Goal: Information Seeking & Learning: Learn about a topic

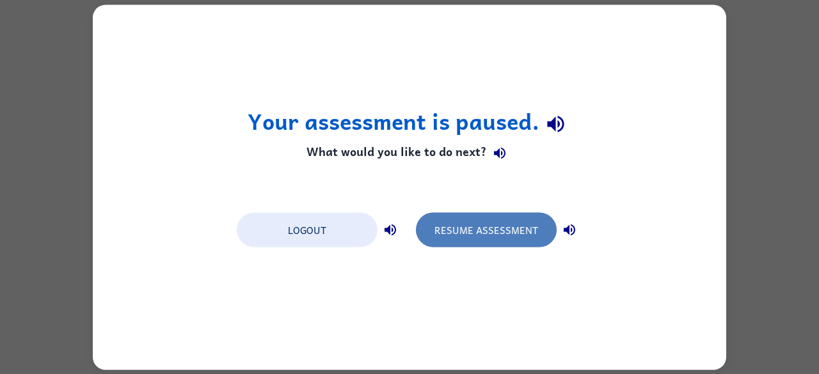
click at [498, 235] on button "Resume Assessment" at bounding box center [486, 229] width 141 height 35
click at [486, 240] on button "Resume Assessment" at bounding box center [486, 229] width 141 height 35
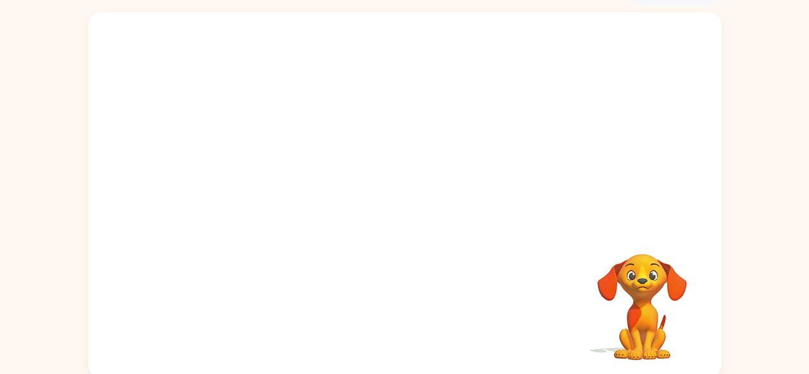
scroll to position [74, 0]
click at [409, 202] on div "Your browser must support playing .mp4 files to use Literably. Please try using…" at bounding box center [404, 193] width 633 height 365
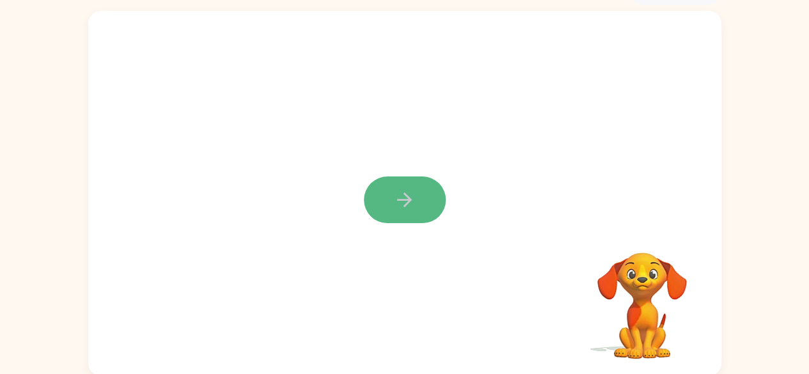
click at [409, 211] on icon "button" at bounding box center [404, 200] width 22 height 22
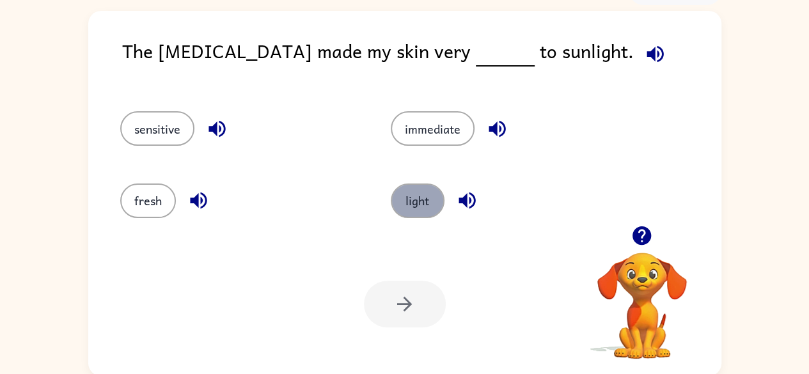
click at [422, 197] on button "light" at bounding box center [418, 201] width 54 height 35
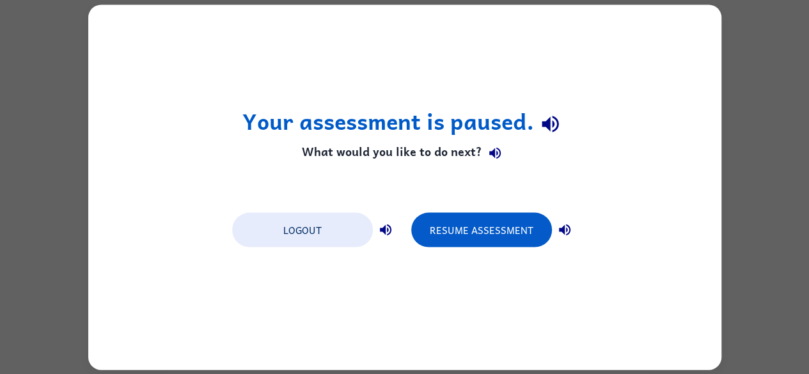
scroll to position [0, 0]
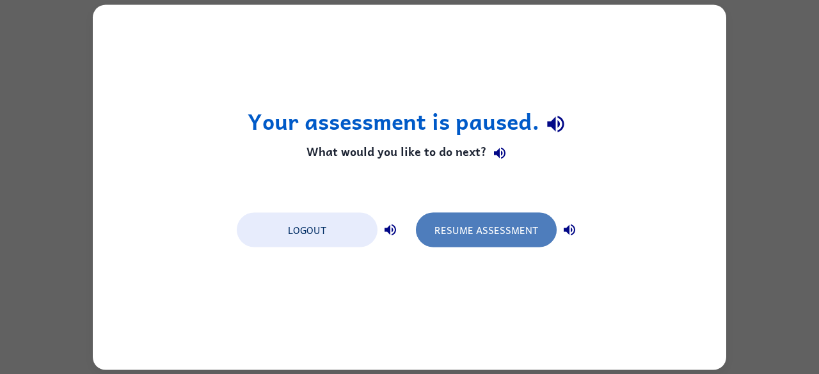
click at [512, 240] on button "Resume Assessment" at bounding box center [486, 229] width 141 height 35
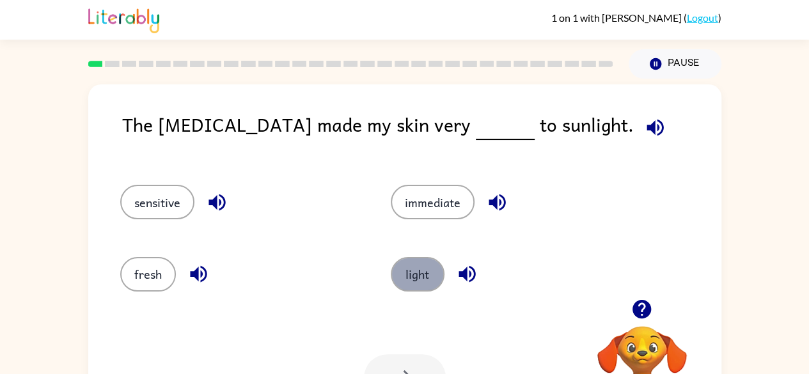
click at [420, 283] on button "light" at bounding box center [418, 274] width 54 height 35
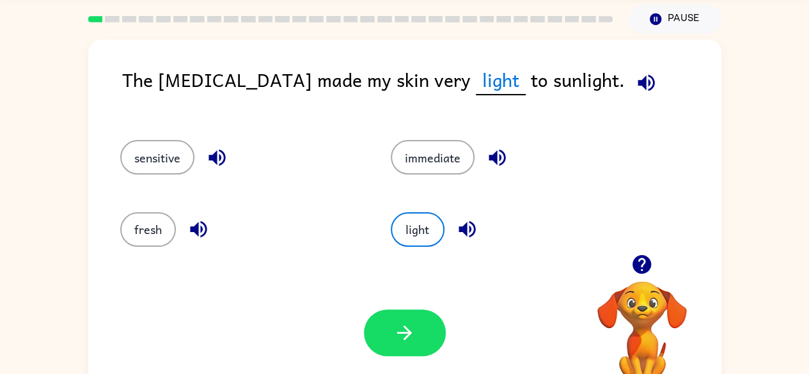
scroll to position [50, 0]
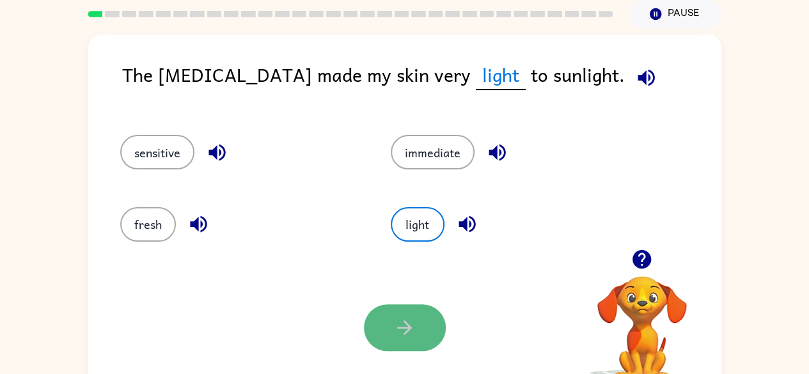
click at [441, 337] on button "button" at bounding box center [405, 328] width 82 height 47
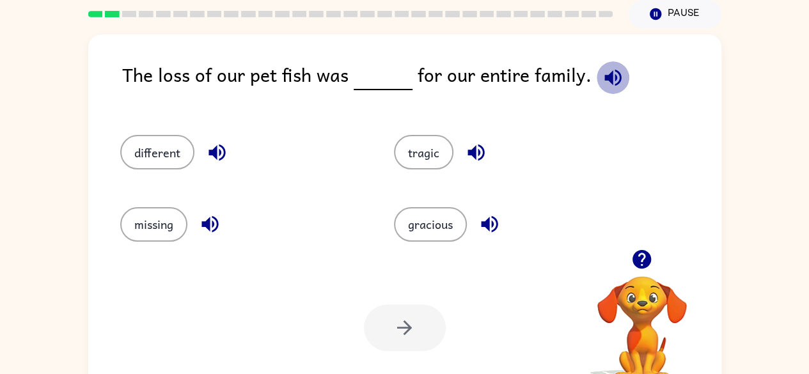
click at [605, 81] on icon "button" at bounding box center [613, 77] width 17 height 17
click at [214, 154] on icon "button" at bounding box center [217, 153] width 17 height 17
click at [477, 152] on icon "button" at bounding box center [476, 152] width 22 height 22
click at [214, 228] on icon "button" at bounding box center [210, 224] width 22 height 22
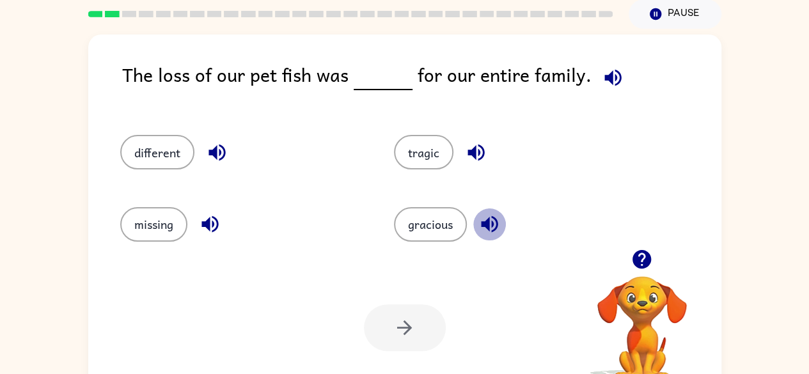
click at [488, 221] on icon "button" at bounding box center [489, 224] width 17 height 17
click at [163, 232] on button "missing" at bounding box center [153, 224] width 67 height 35
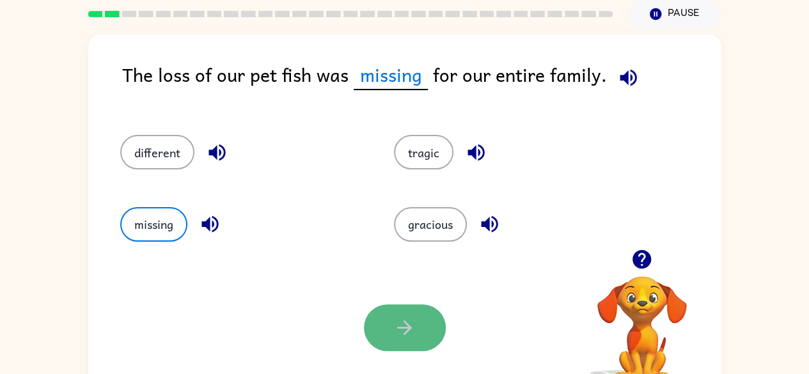
click at [410, 326] on icon "button" at bounding box center [404, 328] width 22 height 22
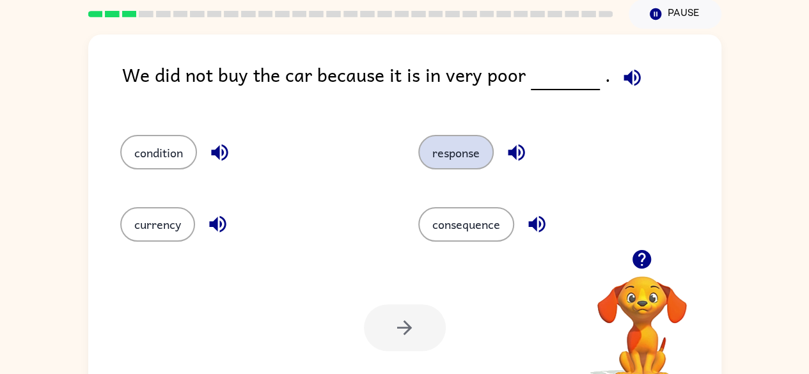
click at [452, 152] on button "response" at bounding box center [455, 152] width 75 height 35
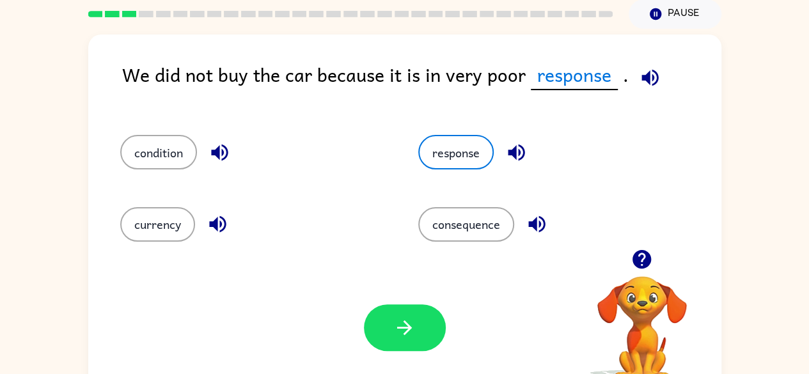
click at [648, 83] on icon "button" at bounding box center [650, 78] width 22 height 22
click at [422, 335] on button "button" at bounding box center [405, 328] width 82 height 47
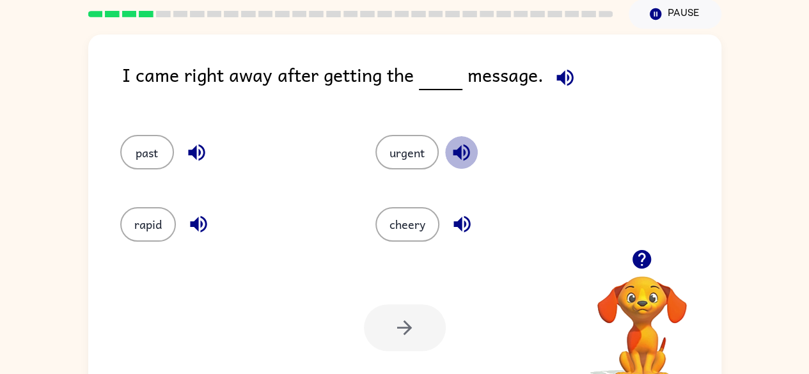
click at [462, 152] on icon "button" at bounding box center [461, 152] width 22 height 22
click at [156, 163] on button "past" at bounding box center [147, 152] width 54 height 35
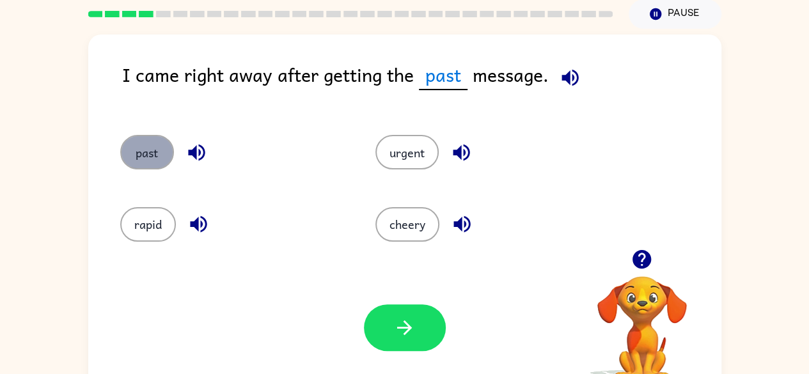
click at [156, 163] on button "past" at bounding box center [147, 152] width 54 height 35
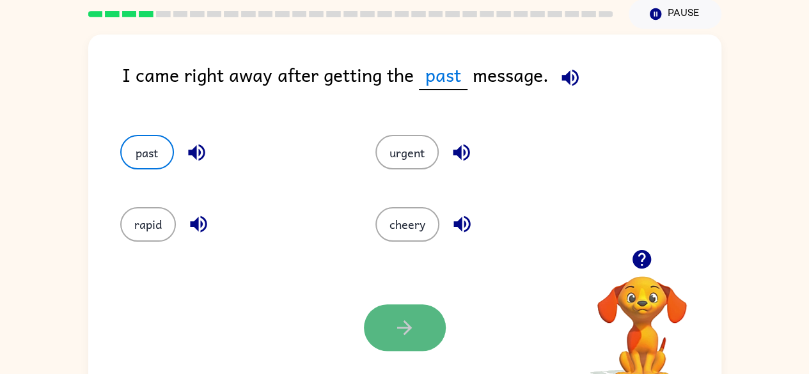
click at [404, 339] on button "button" at bounding box center [405, 328] width 82 height 47
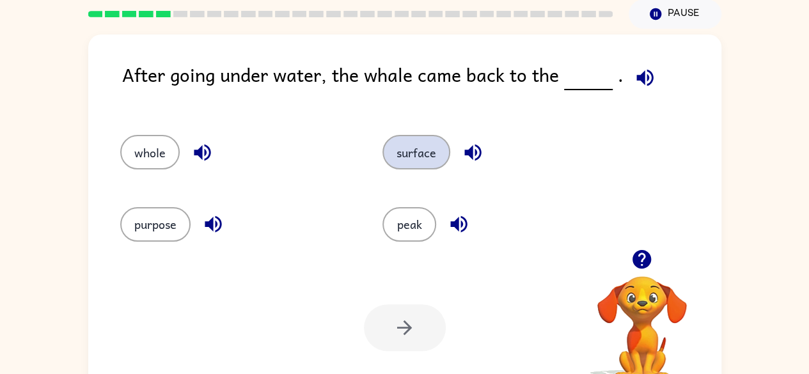
click at [418, 158] on button "surface" at bounding box center [417, 152] width 68 height 35
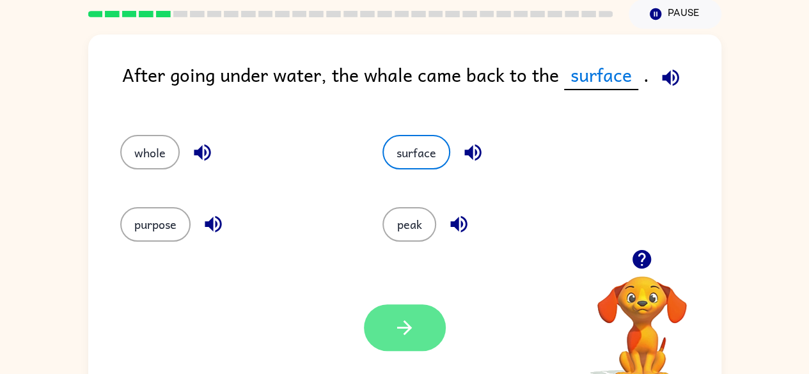
click at [424, 336] on button "button" at bounding box center [405, 328] width 82 height 47
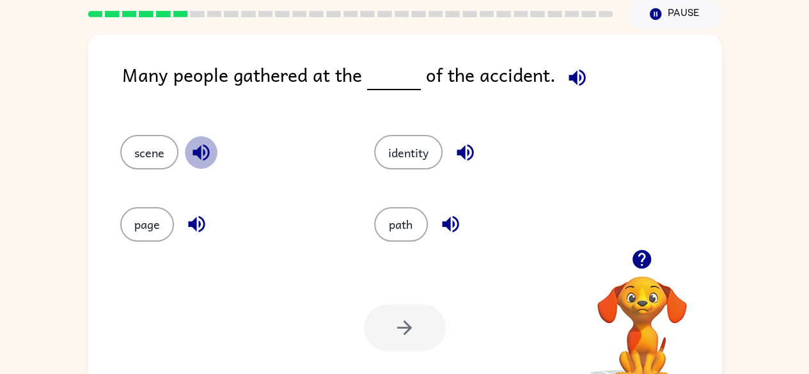
click at [208, 157] on icon "button" at bounding box center [201, 152] width 22 height 22
click at [123, 148] on button "scene" at bounding box center [149, 152] width 58 height 35
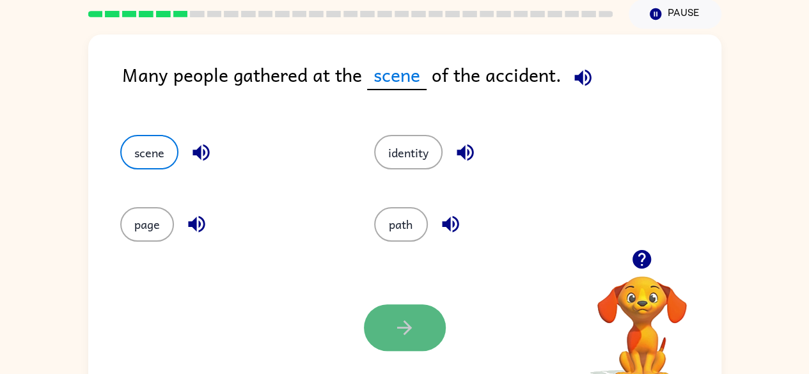
click at [401, 328] on icon "button" at bounding box center [404, 328] width 15 height 15
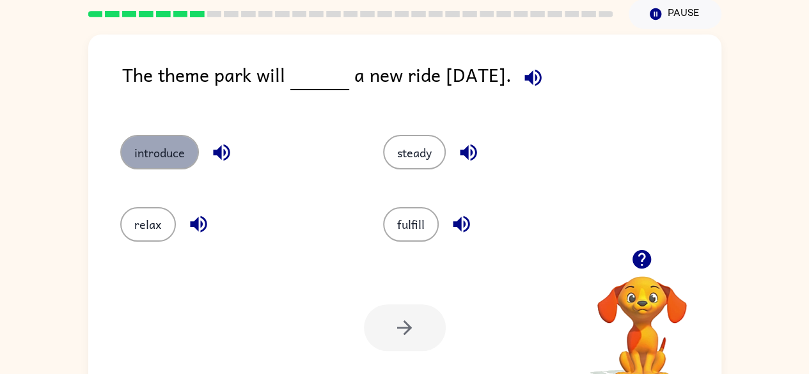
click at [168, 164] on button "introduce" at bounding box center [159, 152] width 79 height 35
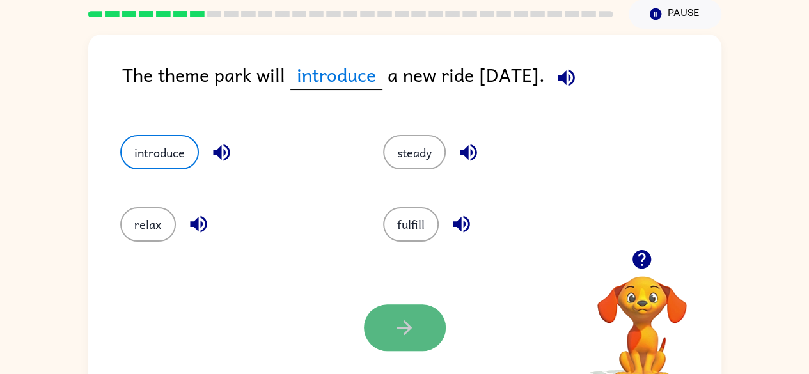
click at [409, 338] on icon "button" at bounding box center [404, 328] width 22 height 22
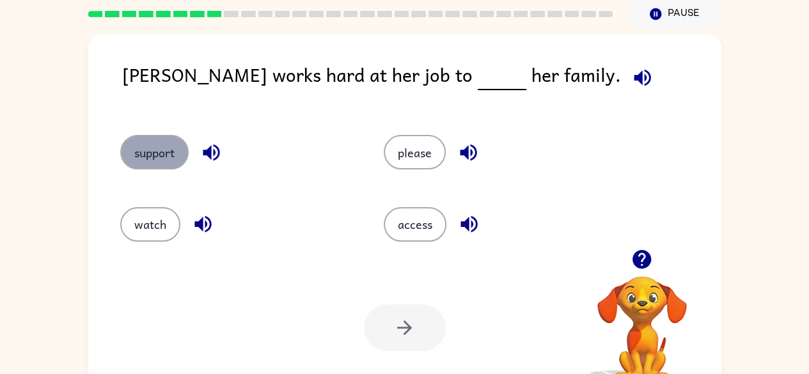
click at [165, 153] on button "support" at bounding box center [154, 152] width 68 height 35
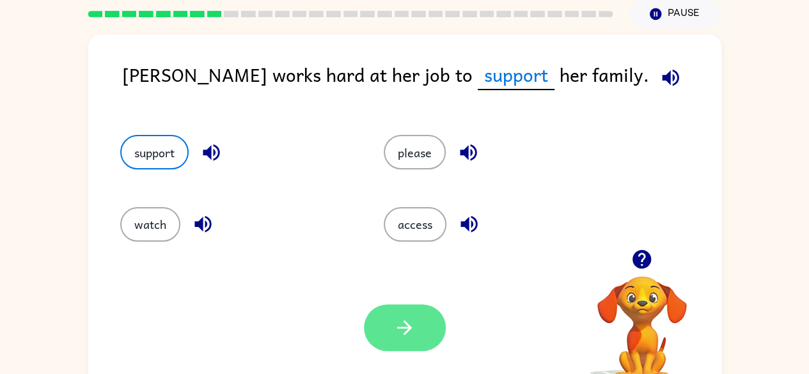
click at [380, 317] on button "button" at bounding box center [405, 328] width 82 height 47
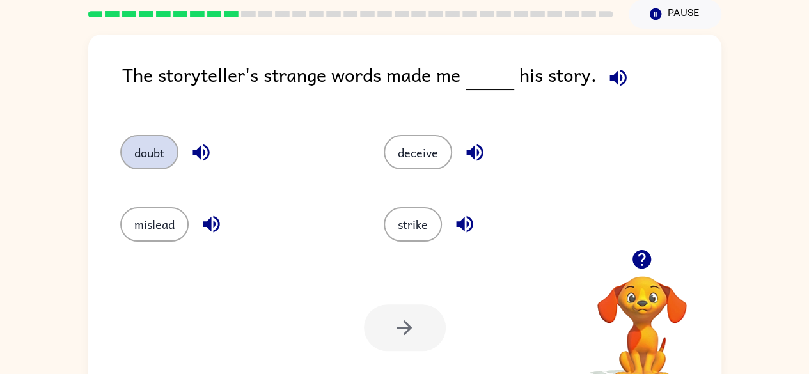
click at [146, 138] on button "doubt" at bounding box center [149, 152] width 58 height 35
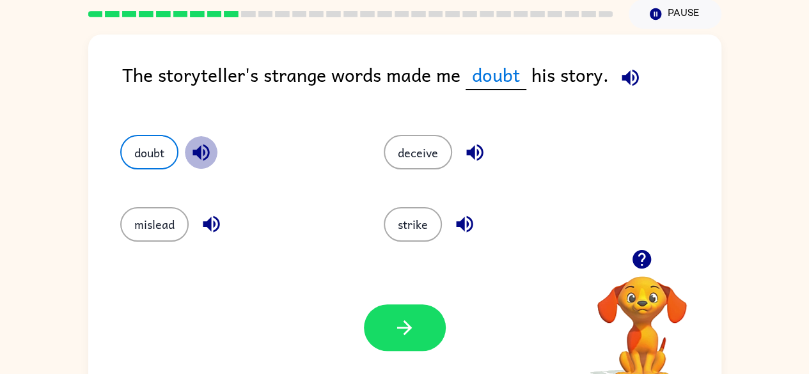
click at [205, 159] on icon "button" at bounding box center [201, 153] width 17 height 17
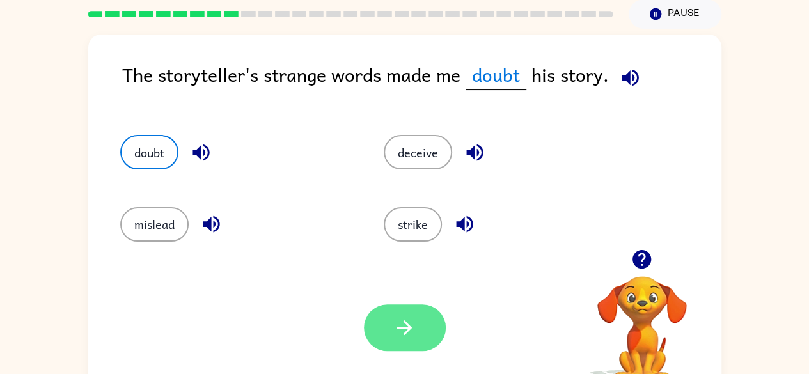
click at [408, 333] on icon "button" at bounding box center [404, 328] width 22 height 22
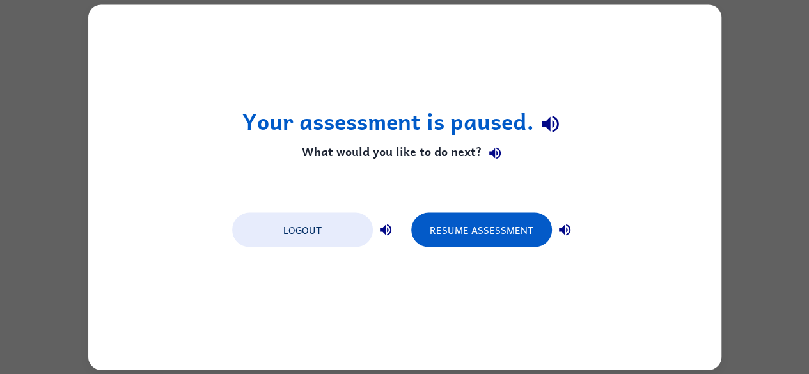
scroll to position [0, 0]
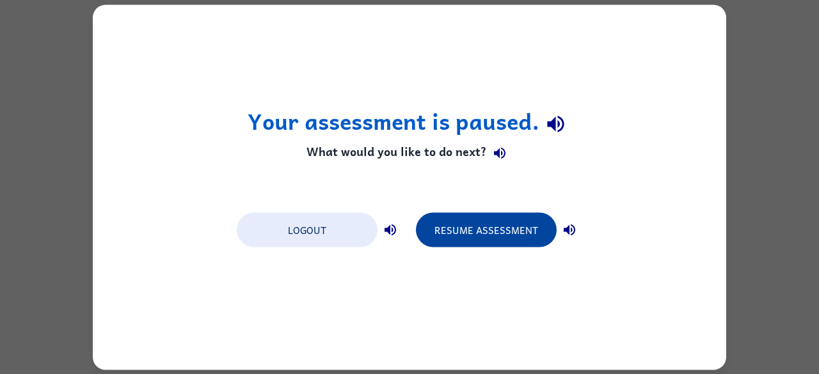
click at [500, 226] on button "Resume Assessment" at bounding box center [486, 229] width 141 height 35
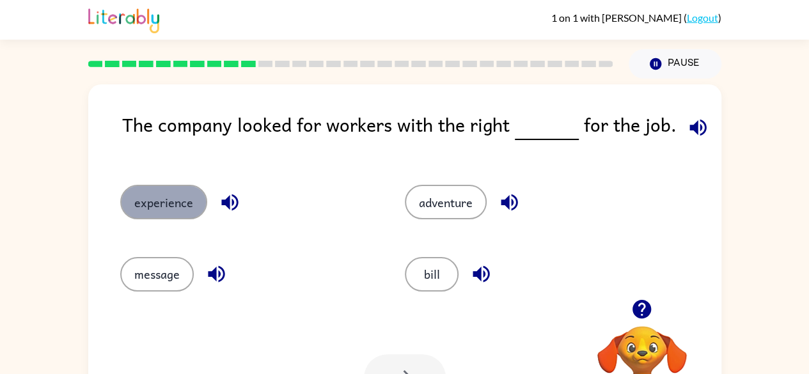
click at [154, 196] on button "experience" at bounding box center [163, 202] width 87 height 35
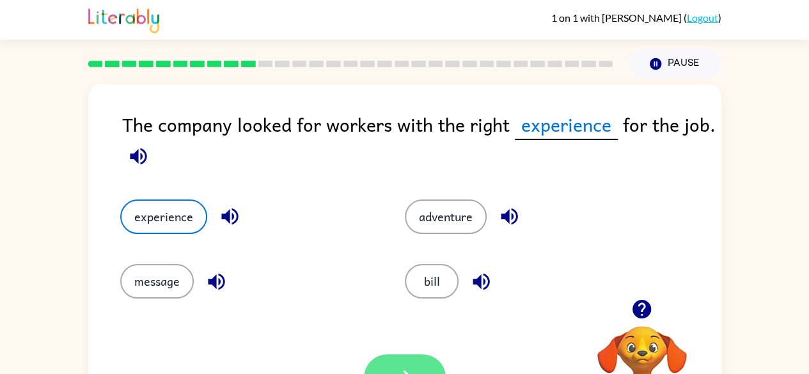
click at [416, 367] on button "button" at bounding box center [405, 377] width 82 height 47
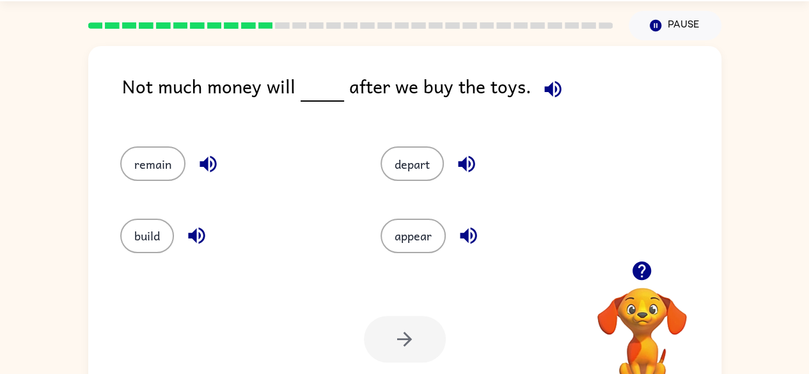
scroll to position [39, 0]
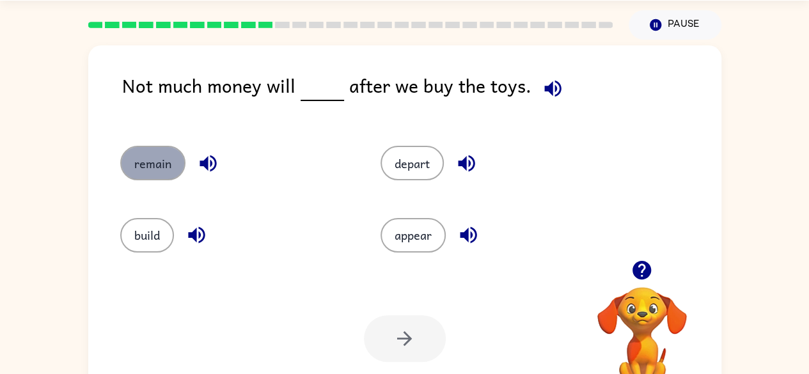
click at [146, 151] on button "remain" at bounding box center [152, 163] width 65 height 35
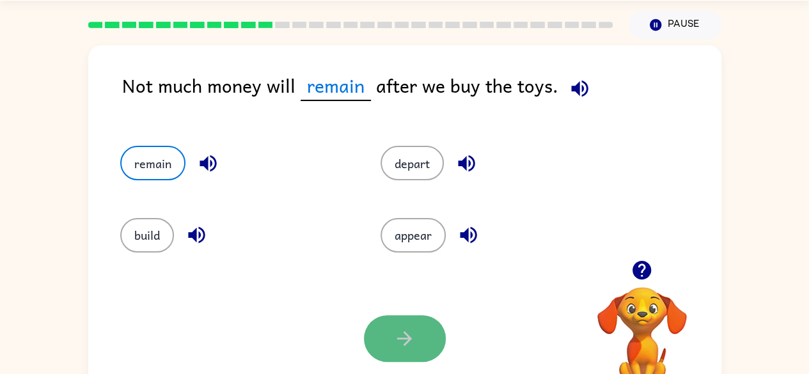
click at [395, 344] on icon "button" at bounding box center [404, 339] width 22 height 22
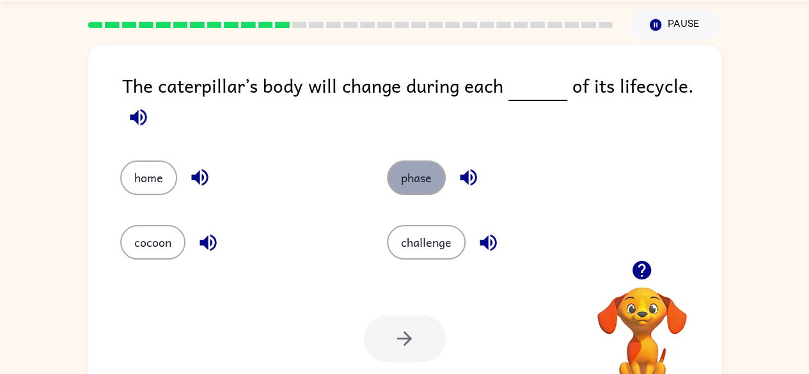
click at [413, 180] on button "phase" at bounding box center [416, 178] width 59 height 35
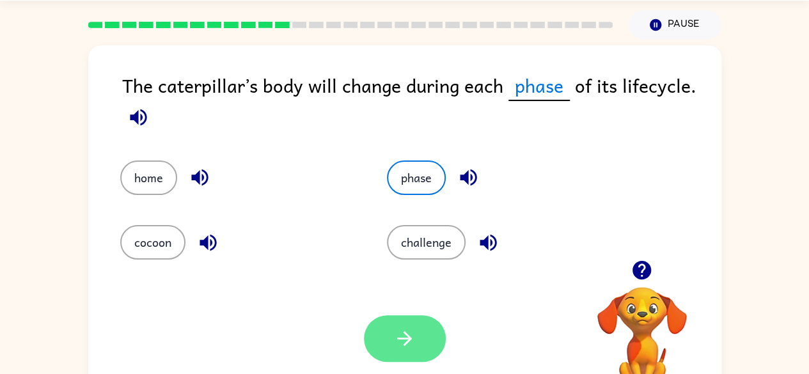
click at [402, 351] on button "button" at bounding box center [405, 338] width 82 height 47
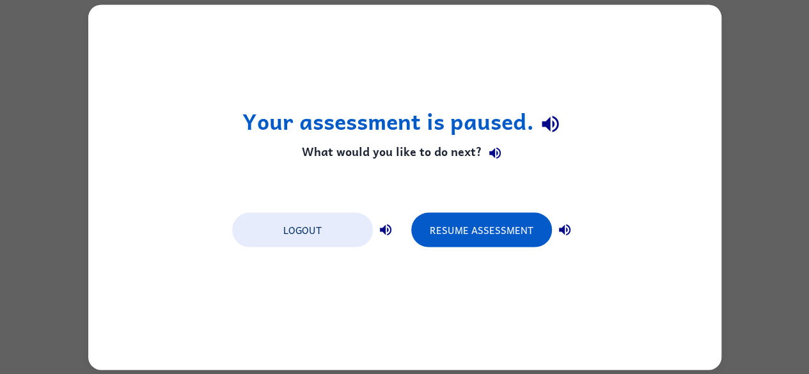
scroll to position [0, 0]
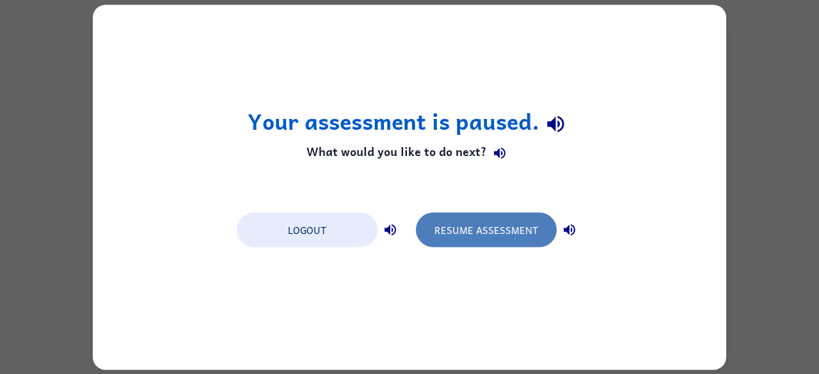
click at [530, 246] on button "Resume Assessment" at bounding box center [486, 229] width 141 height 35
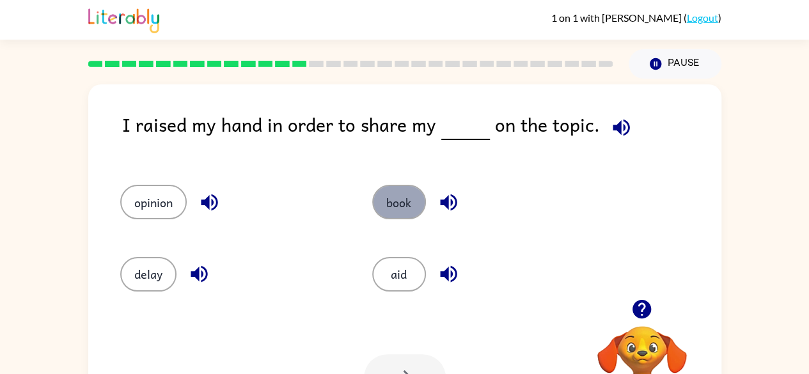
click at [399, 185] on button "book" at bounding box center [399, 202] width 54 height 35
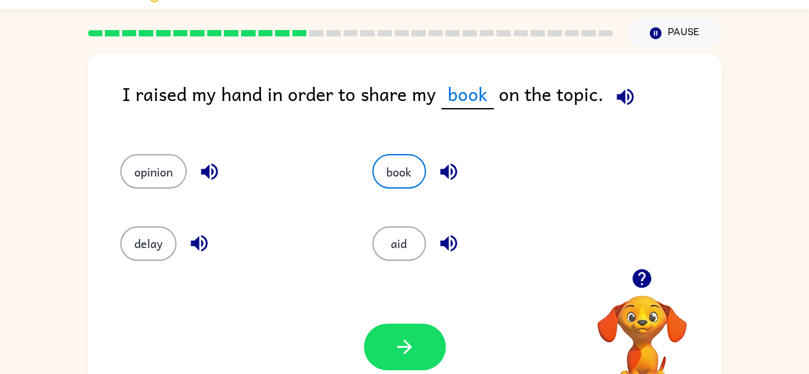
scroll to position [31, 0]
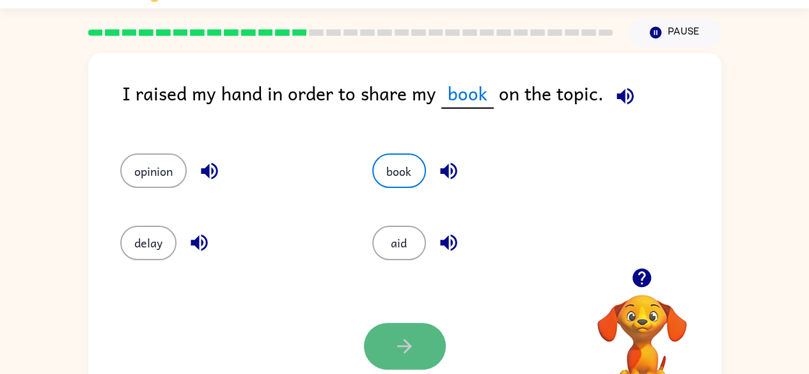
click at [383, 330] on button "button" at bounding box center [405, 346] width 82 height 47
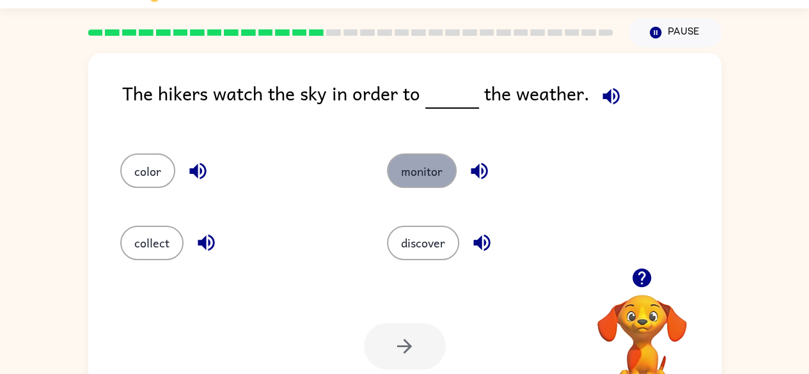
click at [419, 155] on button "monitor" at bounding box center [422, 171] width 70 height 35
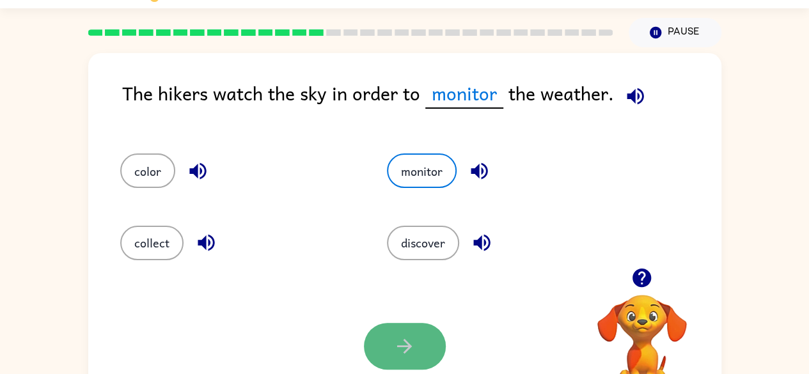
click at [432, 342] on button "button" at bounding box center [405, 346] width 82 height 47
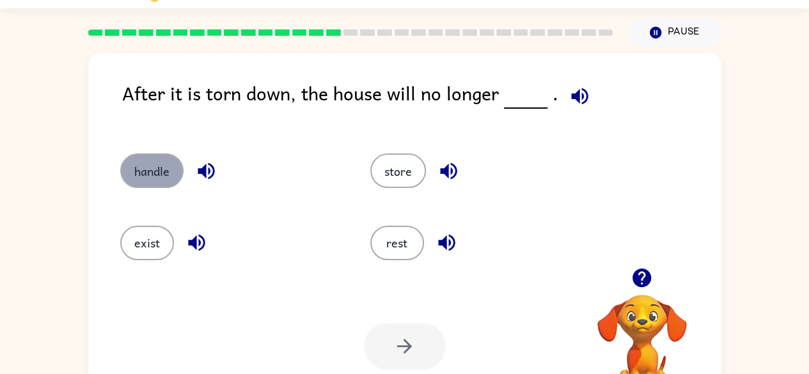
click at [148, 184] on button "handle" at bounding box center [151, 171] width 63 height 35
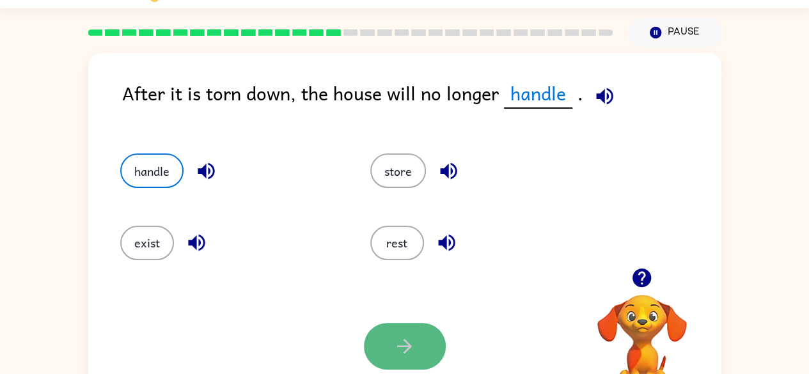
click at [402, 335] on icon "button" at bounding box center [404, 346] width 22 height 22
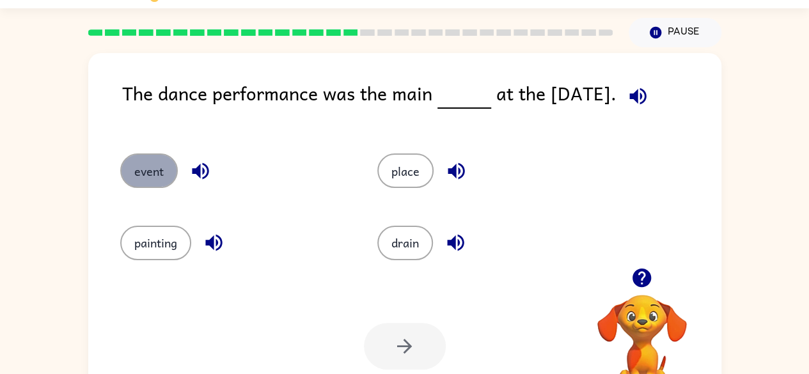
click at [143, 168] on button "event" at bounding box center [149, 171] width 58 height 35
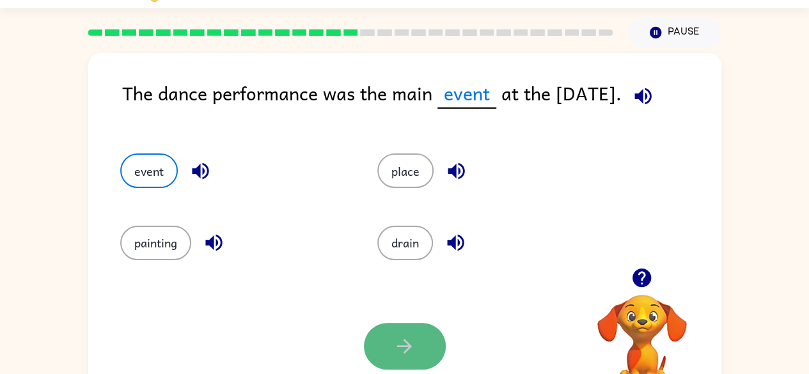
click at [389, 340] on button "button" at bounding box center [405, 346] width 82 height 47
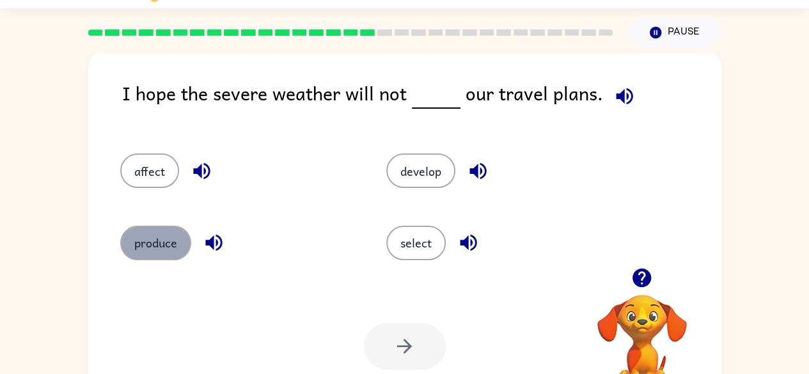
click at [163, 251] on button "produce" at bounding box center [155, 243] width 71 height 35
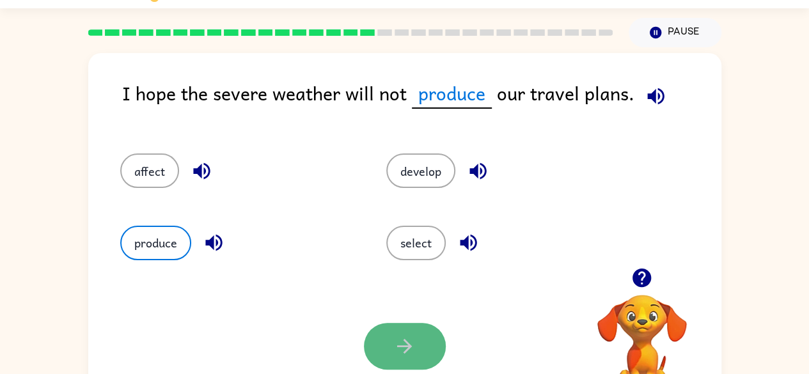
click at [420, 344] on button "button" at bounding box center [405, 346] width 82 height 47
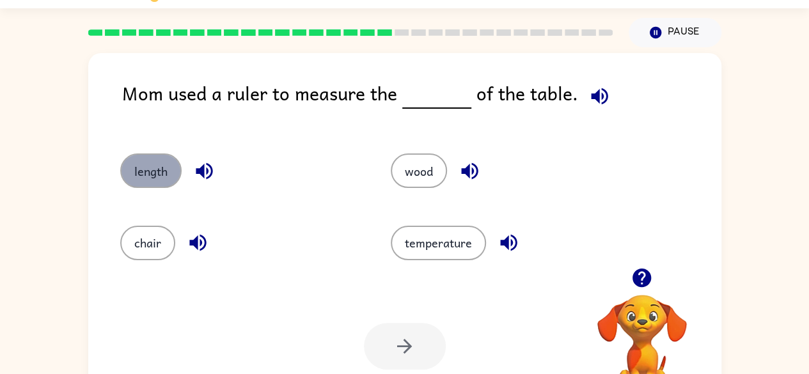
click at [145, 187] on button "length" at bounding box center [150, 171] width 61 height 35
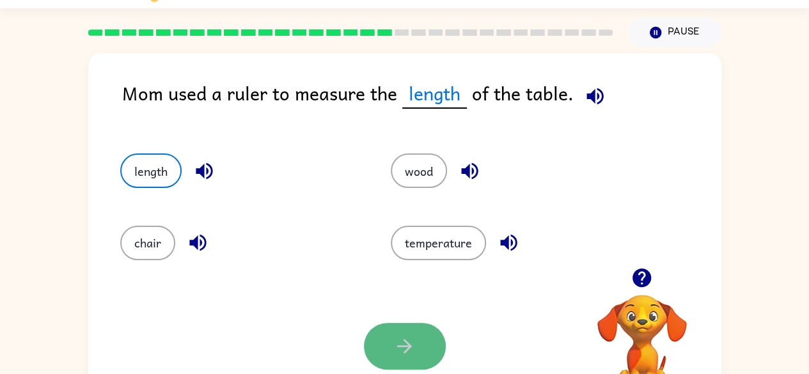
click at [382, 352] on button "button" at bounding box center [405, 346] width 82 height 47
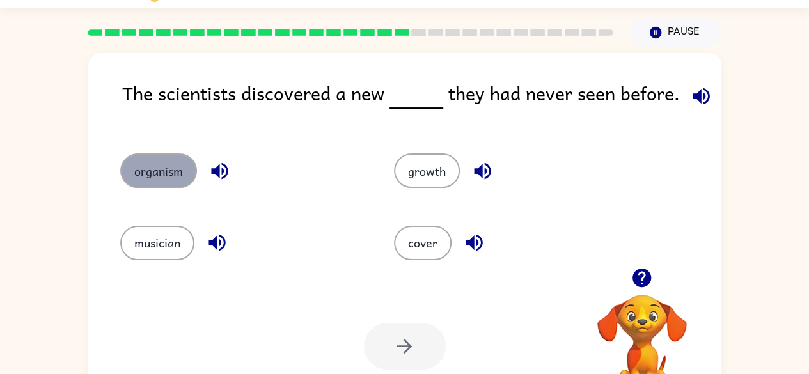
click at [143, 167] on button "organism" at bounding box center [158, 171] width 77 height 35
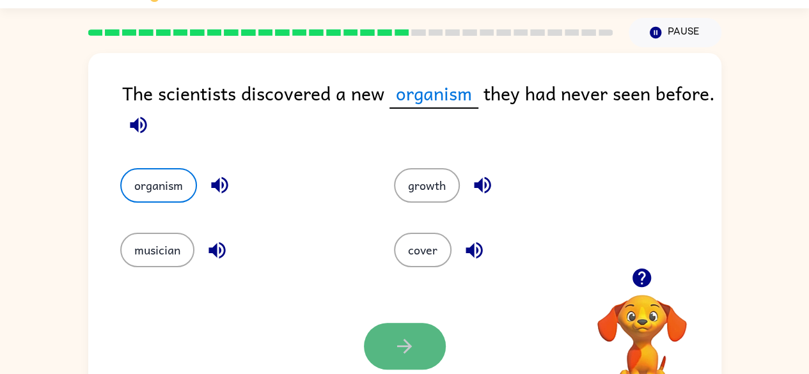
click at [404, 349] on icon "button" at bounding box center [404, 346] width 22 height 22
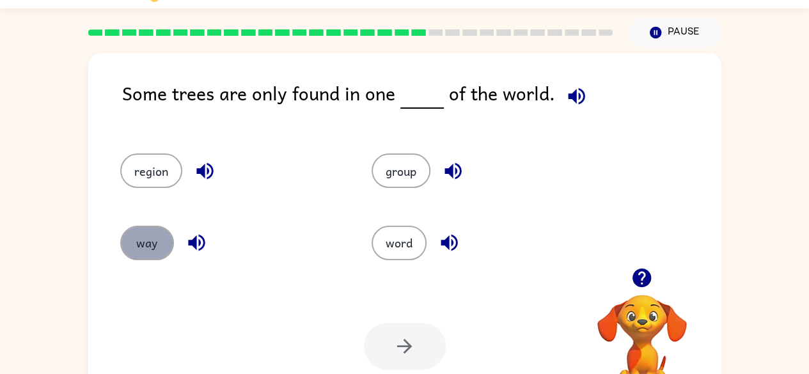
click at [163, 247] on button "way" at bounding box center [147, 243] width 54 height 35
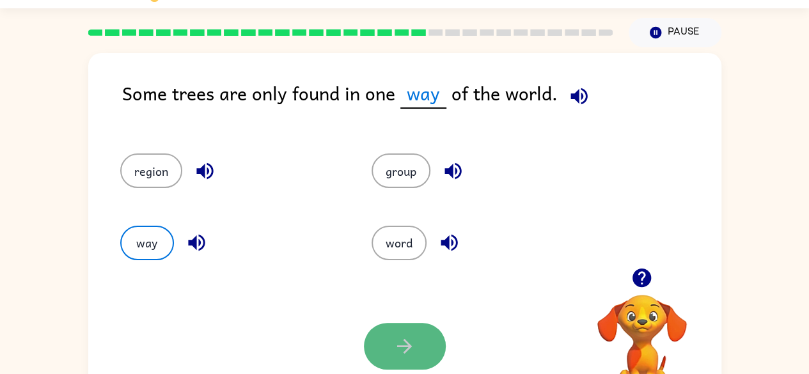
click at [408, 350] on icon "button" at bounding box center [404, 346] width 22 height 22
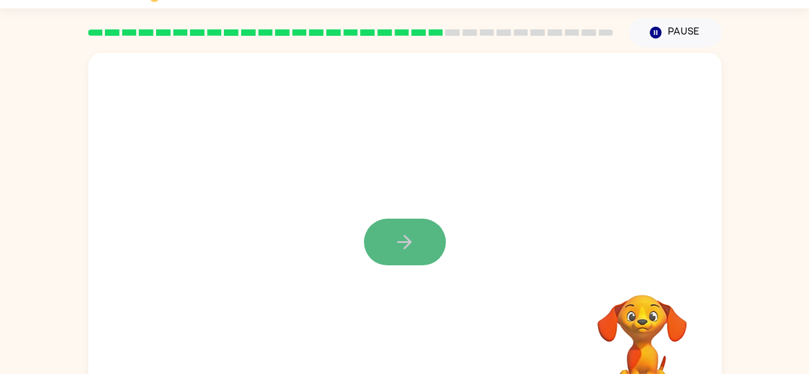
click at [404, 254] on button "button" at bounding box center [405, 242] width 82 height 47
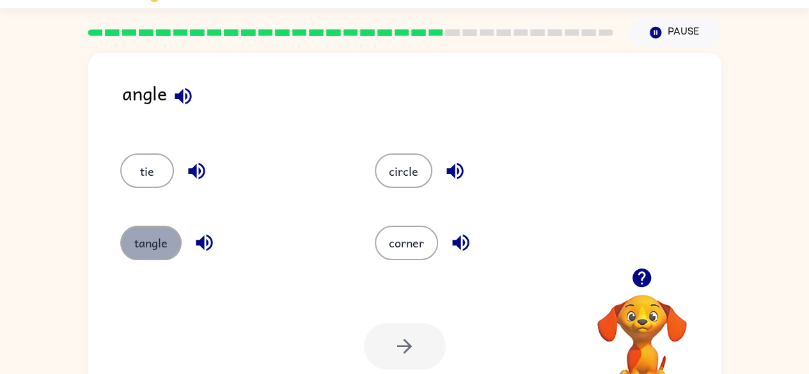
click at [120, 243] on button "tangle" at bounding box center [150, 243] width 61 height 35
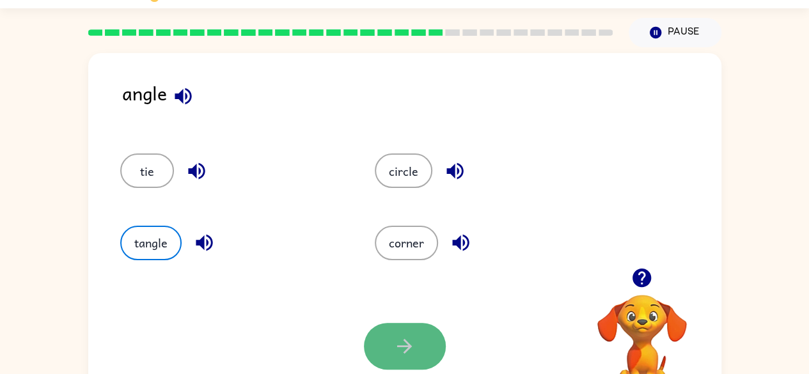
click at [414, 340] on icon "button" at bounding box center [404, 346] width 22 height 22
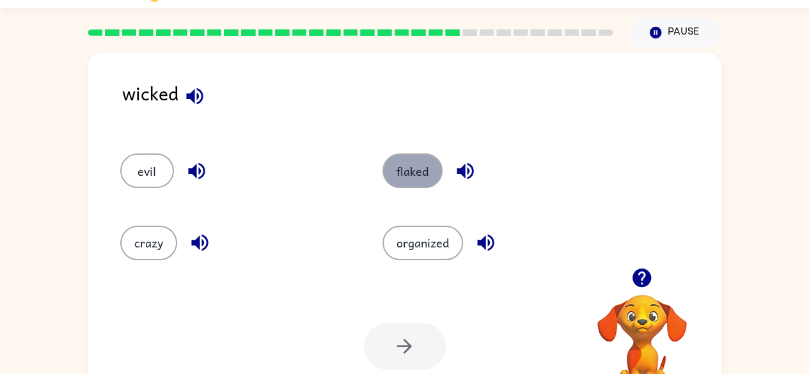
click at [429, 175] on button "flaked" at bounding box center [413, 171] width 60 height 35
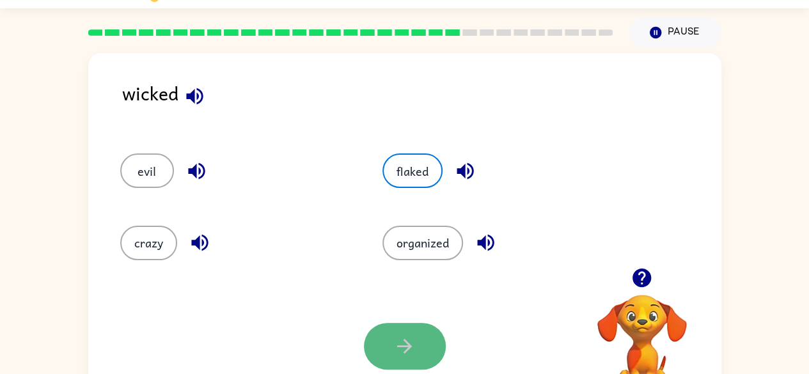
click at [435, 349] on button "button" at bounding box center [405, 346] width 82 height 47
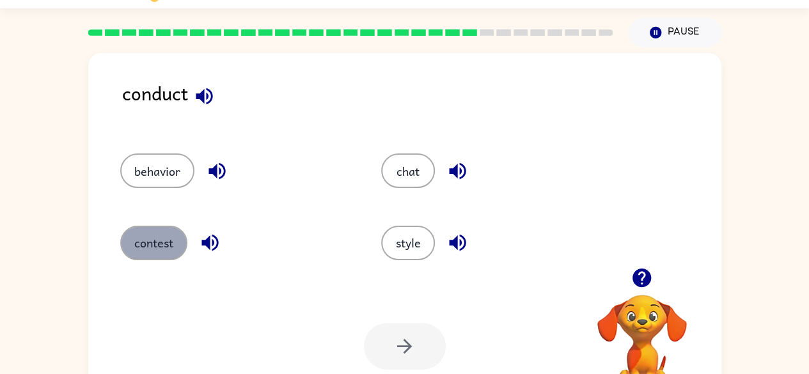
click at [164, 253] on button "contest" at bounding box center [153, 243] width 67 height 35
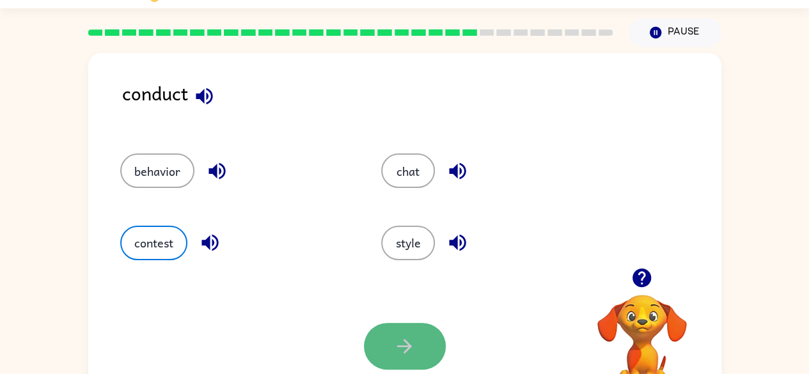
click at [397, 348] on icon "button" at bounding box center [404, 346] width 22 height 22
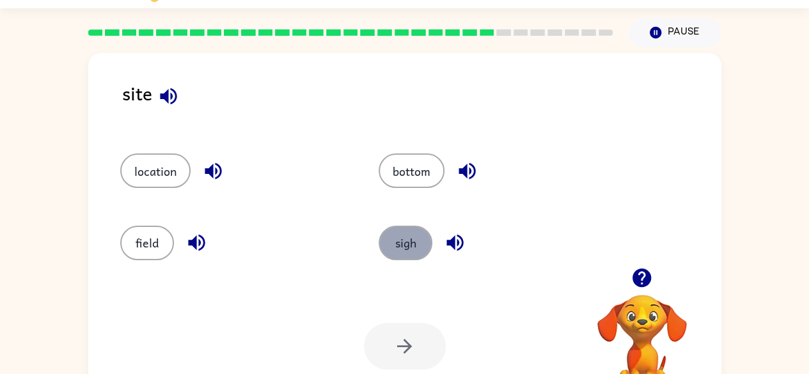
click at [405, 234] on button "sigh" at bounding box center [406, 243] width 54 height 35
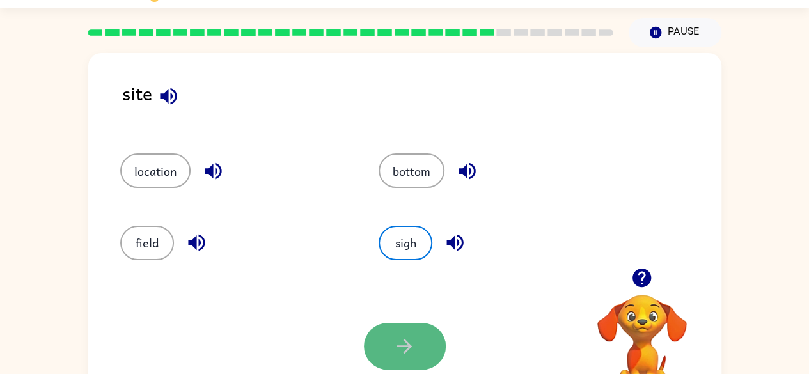
click at [409, 333] on button "button" at bounding box center [405, 346] width 82 height 47
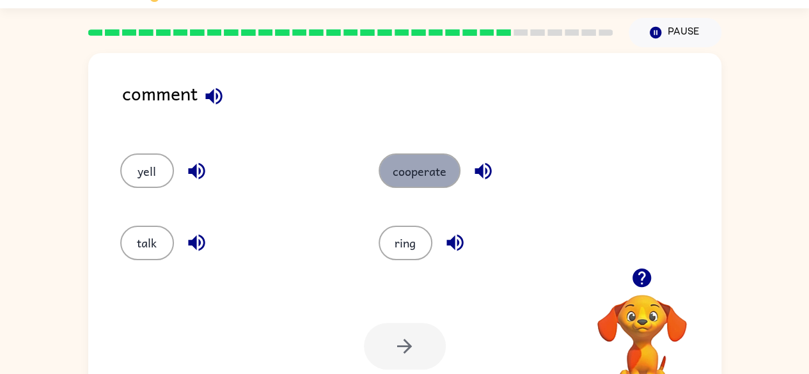
click at [406, 178] on button "cooperate" at bounding box center [420, 171] width 82 height 35
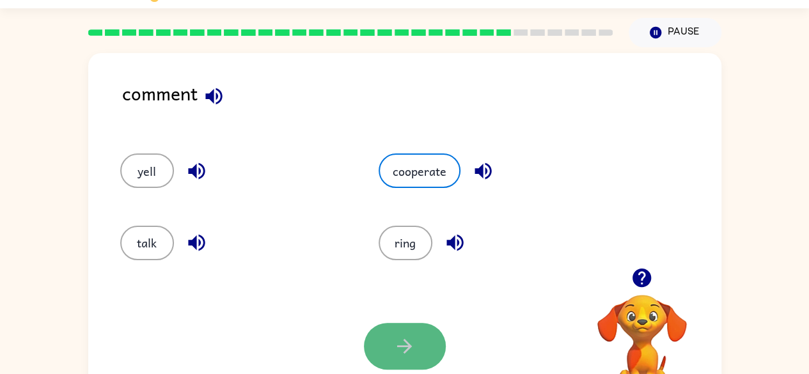
click at [408, 344] on icon "button" at bounding box center [404, 346] width 15 height 15
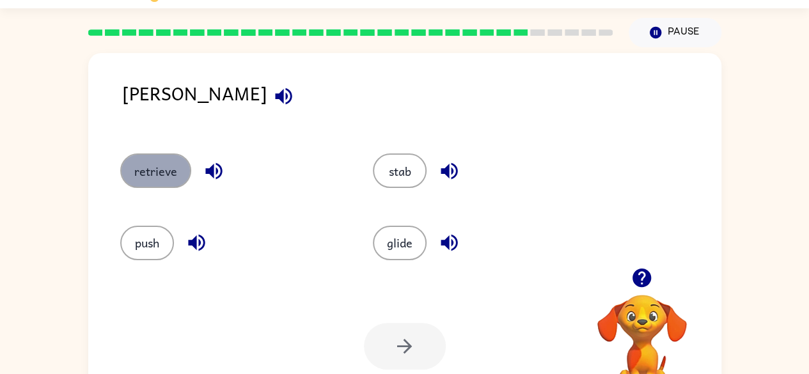
click at [151, 183] on button "retrieve" at bounding box center [155, 171] width 71 height 35
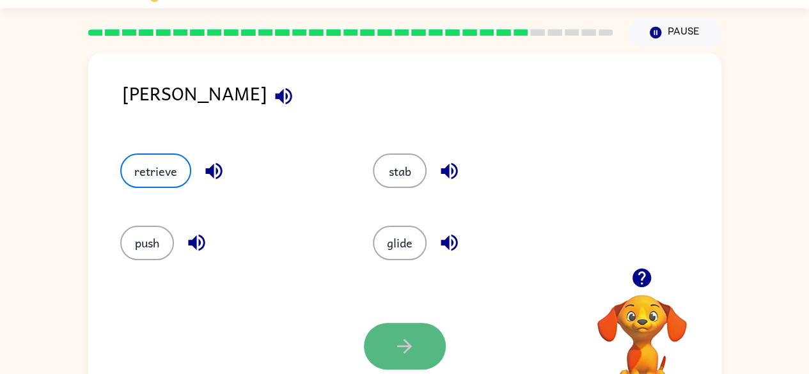
click at [380, 333] on button "button" at bounding box center [405, 346] width 82 height 47
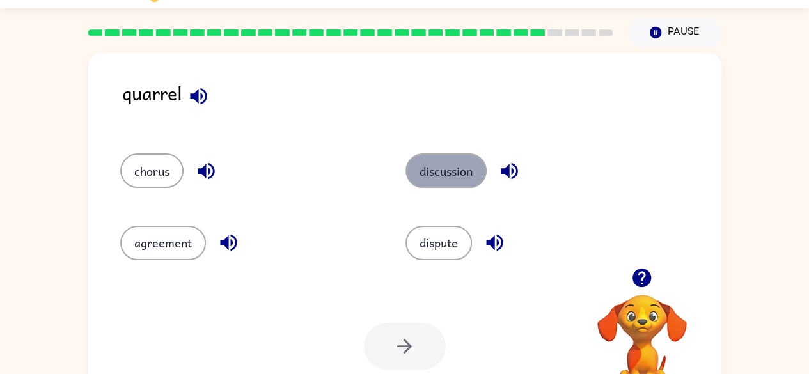
click at [435, 179] on button "discussion" at bounding box center [446, 171] width 81 height 35
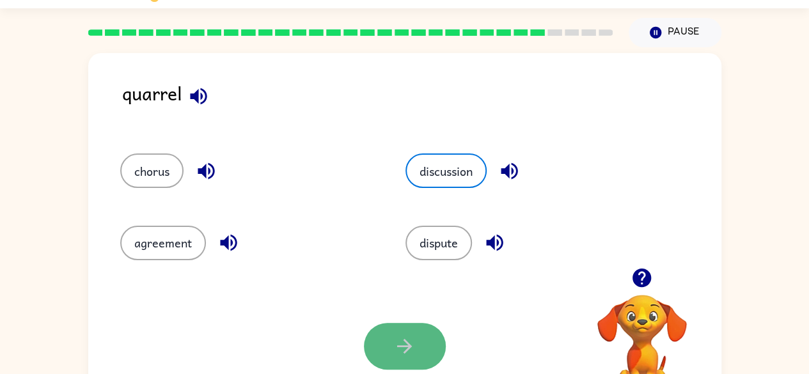
click at [421, 335] on button "button" at bounding box center [405, 346] width 82 height 47
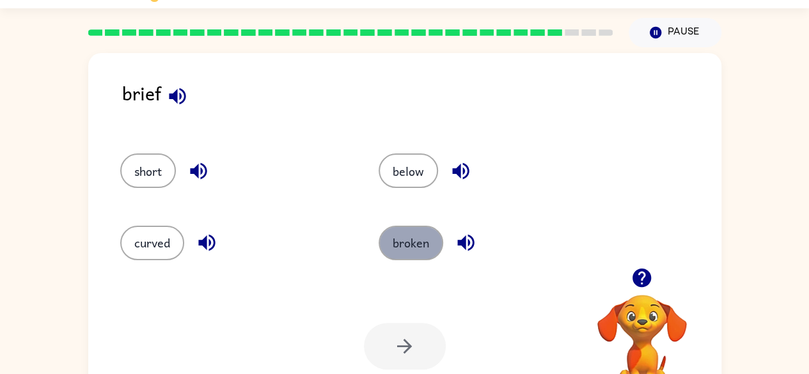
click at [408, 257] on button "broken" at bounding box center [411, 243] width 65 height 35
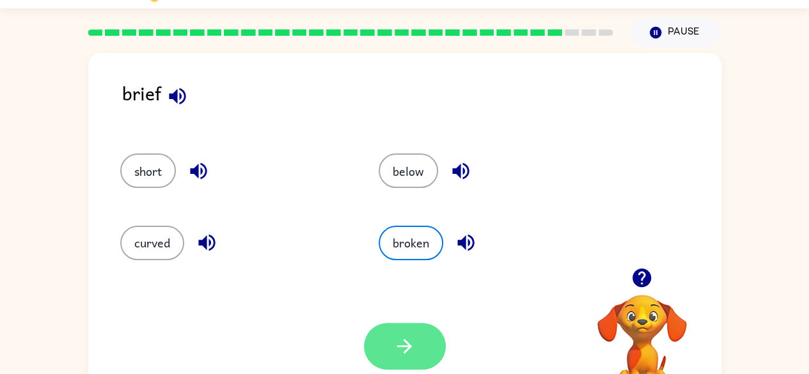
click at [420, 335] on button "button" at bounding box center [405, 346] width 82 height 47
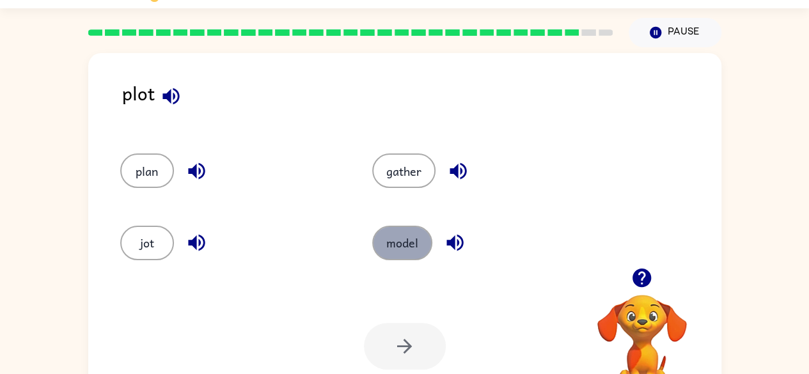
click at [397, 236] on button "model" at bounding box center [402, 243] width 60 height 35
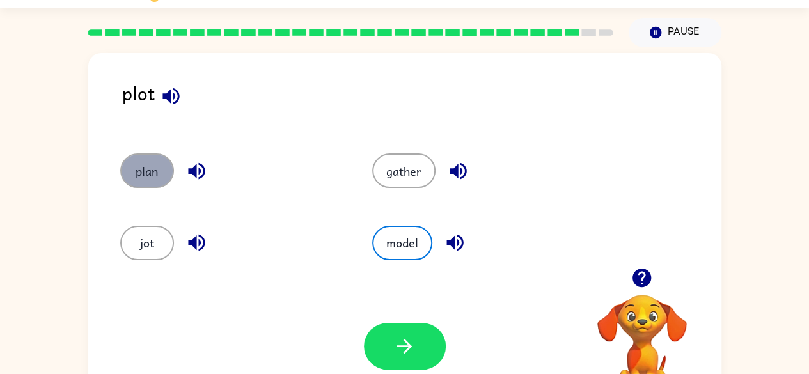
click at [136, 181] on button "plan" at bounding box center [147, 171] width 54 height 35
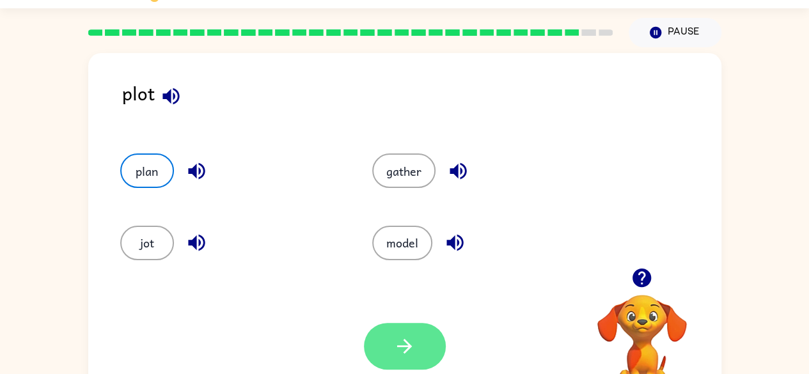
click at [399, 355] on icon "button" at bounding box center [404, 346] width 22 height 22
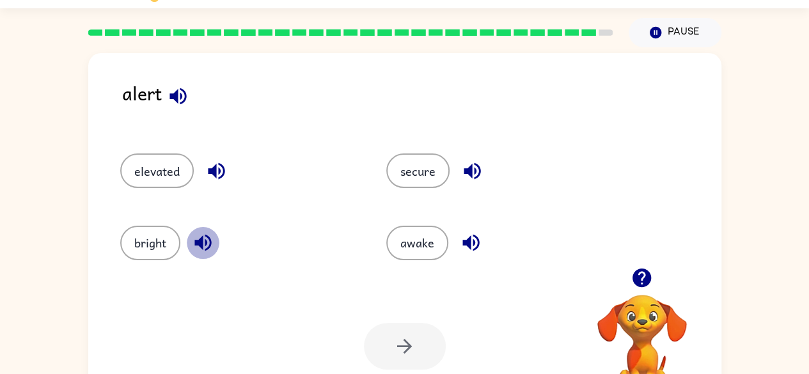
click at [200, 248] on icon "button" at bounding box center [203, 243] width 22 height 22
click at [471, 244] on icon "button" at bounding box center [471, 243] width 22 height 22
click at [472, 247] on icon "button" at bounding box center [471, 243] width 22 height 22
click at [474, 254] on button "button" at bounding box center [471, 242] width 33 height 33
click at [470, 179] on icon "button" at bounding box center [472, 171] width 22 height 22
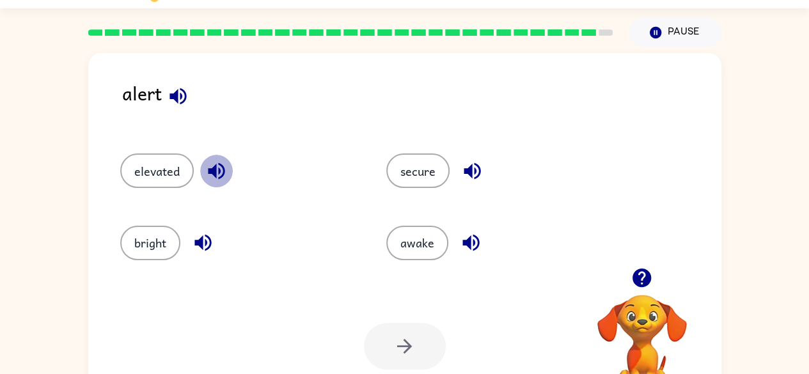
click at [209, 171] on icon "button" at bounding box center [216, 171] width 17 height 17
click at [200, 236] on icon "button" at bounding box center [203, 243] width 22 height 22
click at [466, 233] on icon "button" at bounding box center [471, 243] width 22 height 22
click at [166, 173] on button "elevated" at bounding box center [157, 171] width 74 height 35
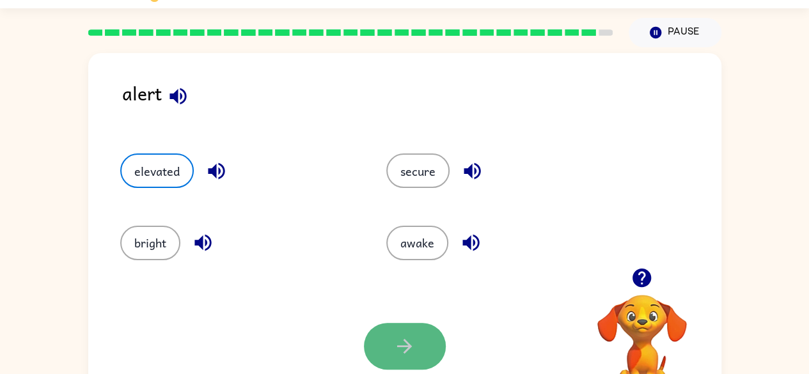
click at [415, 360] on button "button" at bounding box center [405, 346] width 82 height 47
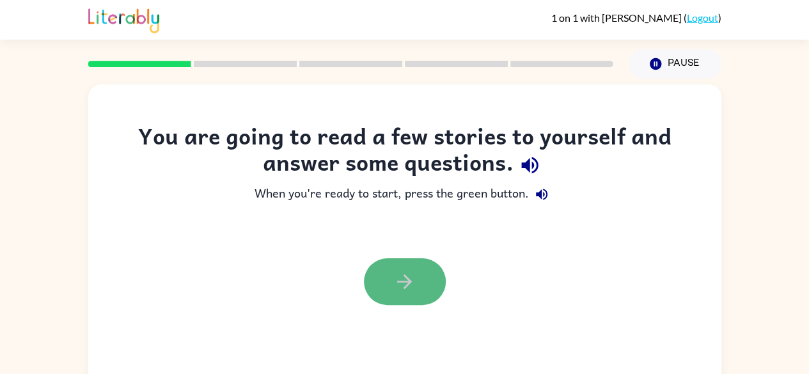
click at [429, 273] on button "button" at bounding box center [405, 281] width 82 height 47
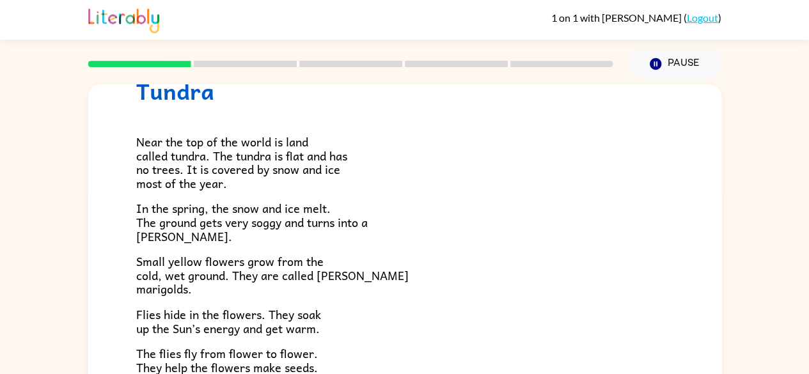
scroll to position [50, 0]
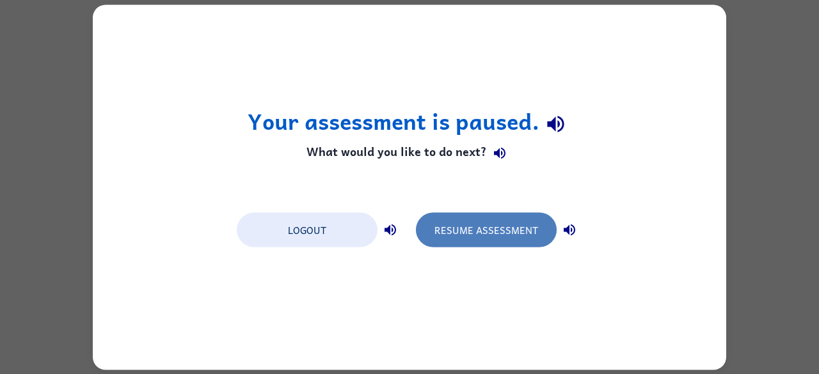
click at [472, 242] on button "Resume Assessment" at bounding box center [486, 229] width 141 height 35
click at [501, 222] on button "Resume Assessment" at bounding box center [486, 229] width 141 height 35
click at [484, 234] on button "Resume Assessment" at bounding box center [486, 229] width 141 height 35
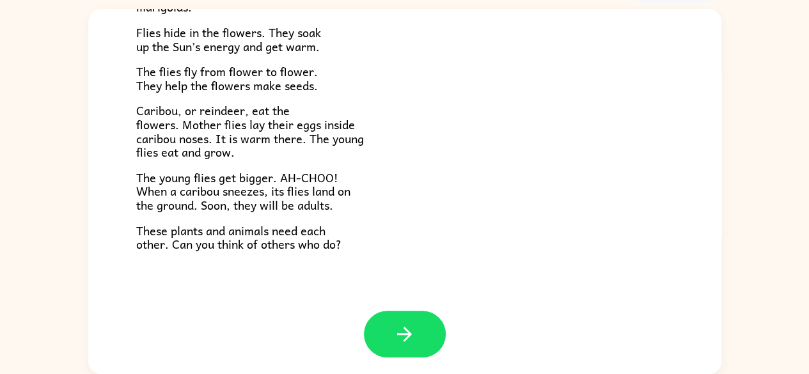
scroll to position [263, 0]
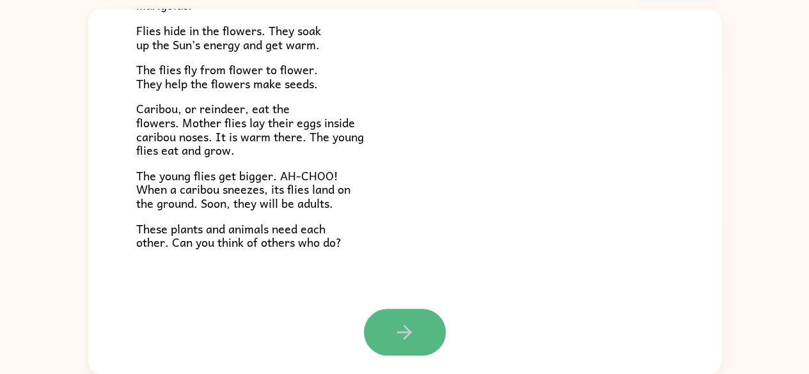
click at [429, 339] on button "button" at bounding box center [405, 332] width 82 height 47
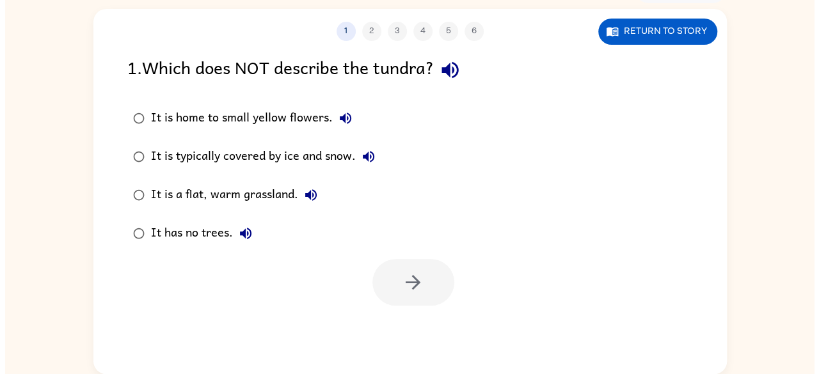
scroll to position [0, 0]
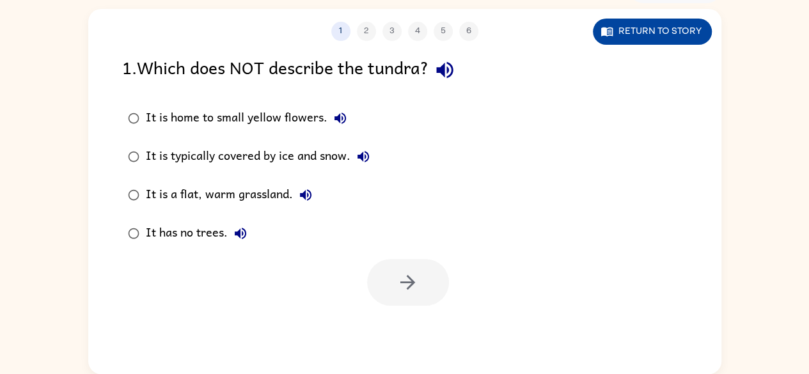
click at [653, 36] on button "Return to story" at bounding box center [652, 32] width 119 height 26
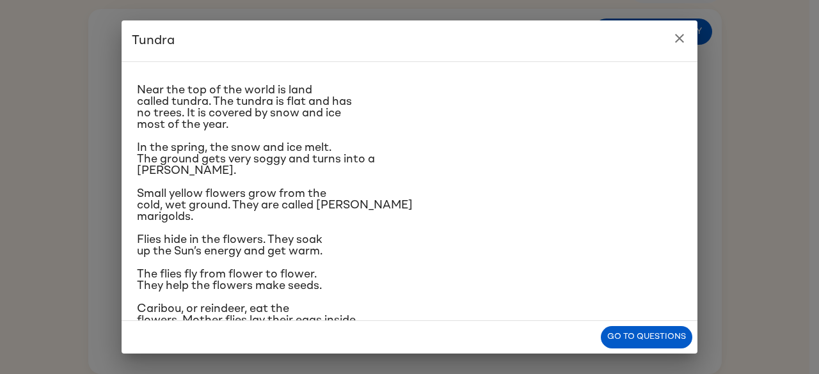
scroll to position [24, 0]
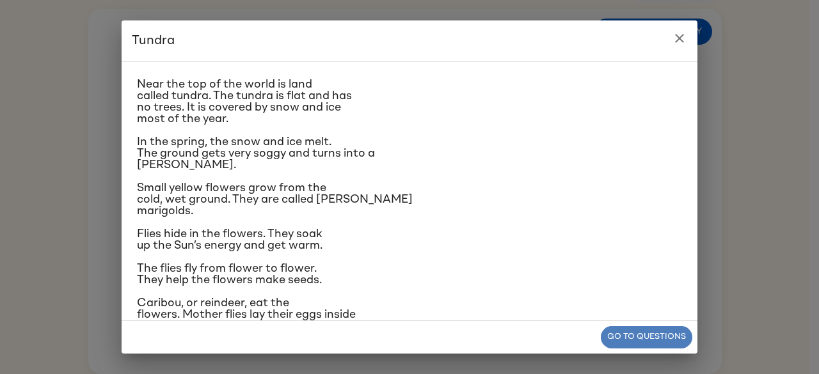
click at [637, 332] on button "Go to questions" at bounding box center [646, 337] width 91 height 22
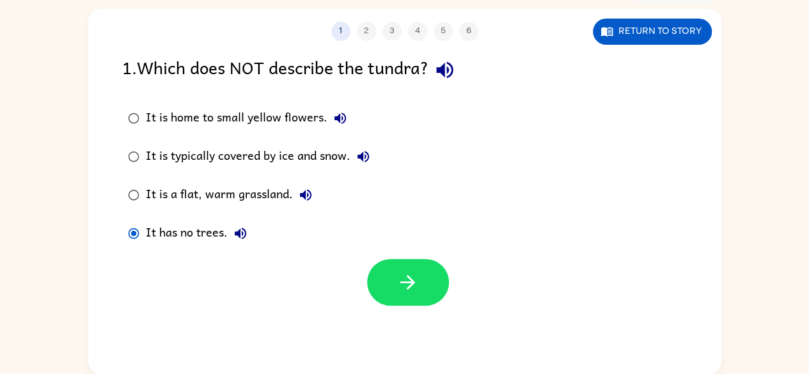
click at [421, 309] on div "1 2 3 4 5 6 Return to story 1 . Which does NOT describe the tundra? It is home …" at bounding box center [404, 191] width 633 height 365
click at [412, 294] on icon "button" at bounding box center [408, 282] width 22 height 22
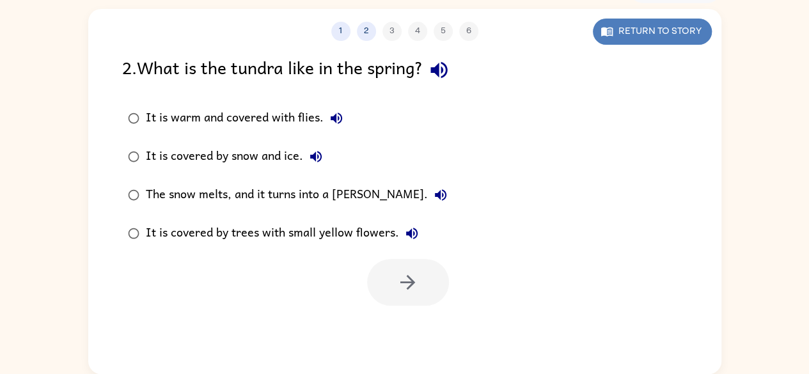
click at [656, 24] on button "Return to story" at bounding box center [652, 32] width 119 height 26
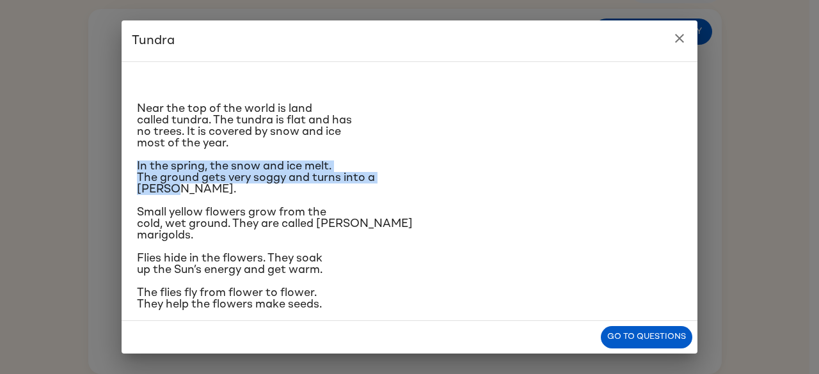
drag, startPoint x: 132, startPoint y: 164, endPoint x: 182, endPoint y: 185, distance: 53.4
click at [182, 185] on div "Near the top of the world is land called tundra. The tundra is flat and has no …" at bounding box center [410, 191] width 576 height 260
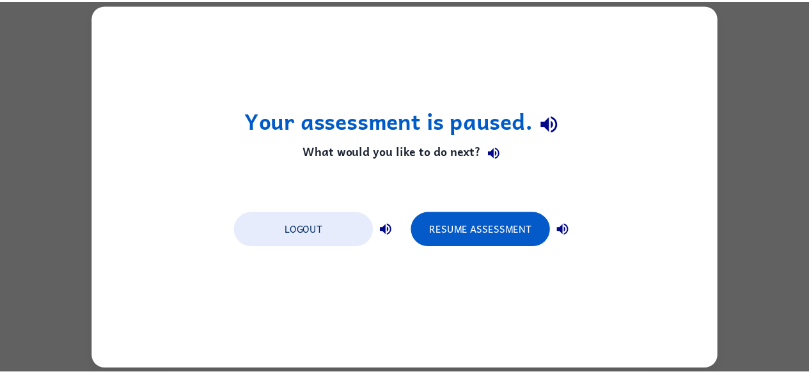
scroll to position [0, 0]
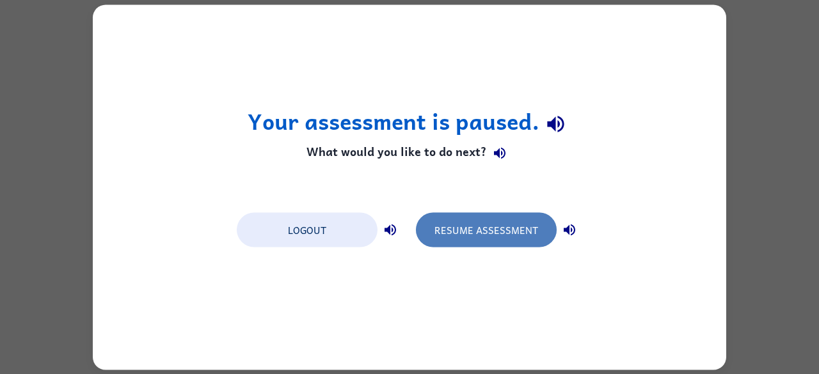
click at [474, 231] on button "Resume Assessment" at bounding box center [486, 229] width 141 height 35
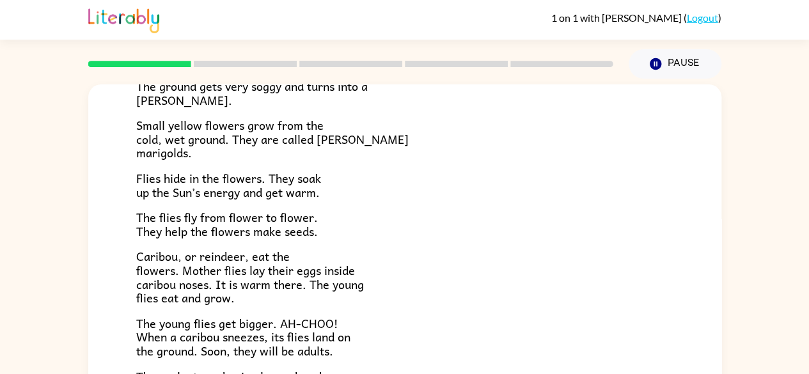
scroll to position [263, 0]
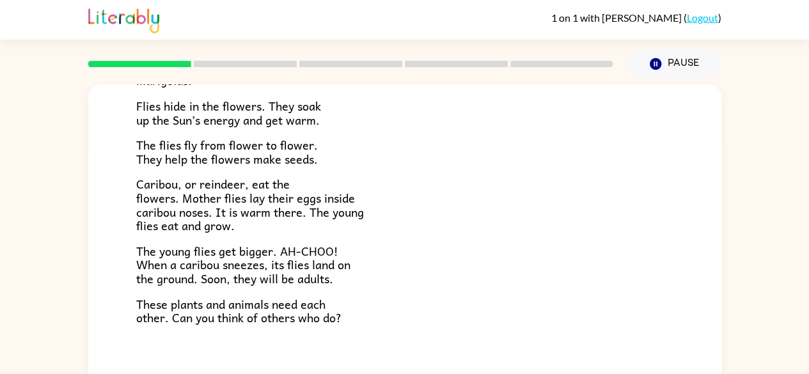
drag, startPoint x: 808, startPoint y: 255, endPoint x: 815, endPoint y: 250, distance: 8.7
click at [809, 250] on html "1 on 1 with [PERSON_NAME] ( Logout ) Pause Pause Tundra Near the top of the wor…" at bounding box center [404, 225] width 809 height 450
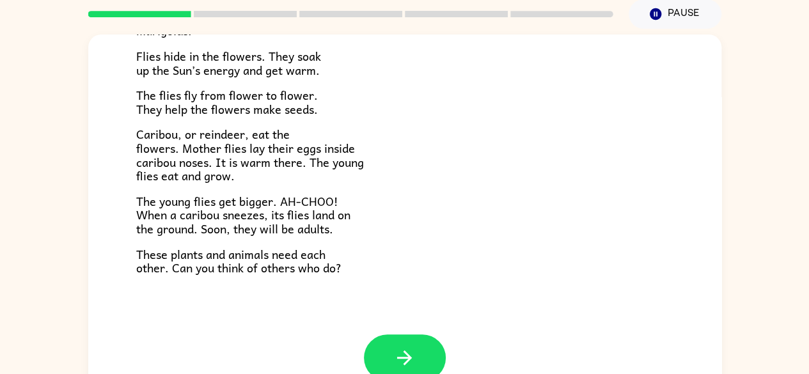
scroll to position [75, 0]
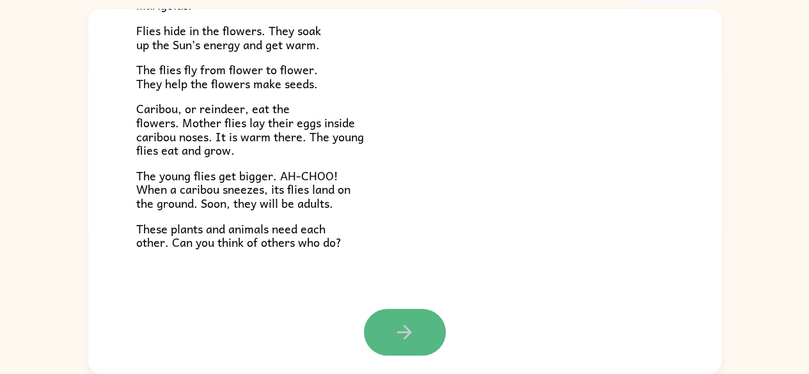
click at [410, 330] on icon "button" at bounding box center [404, 332] width 22 height 22
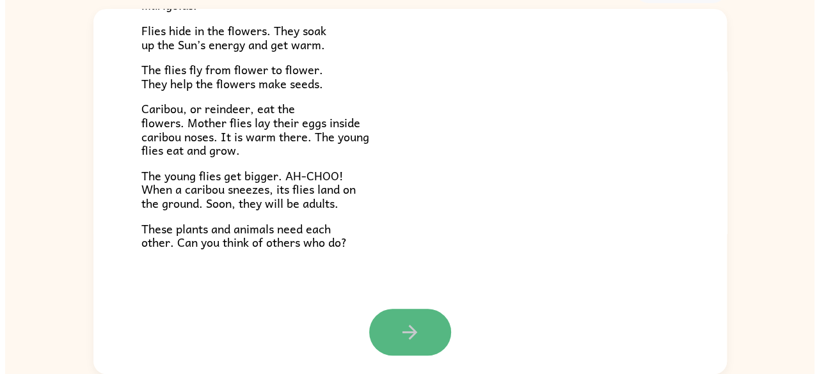
scroll to position [0, 0]
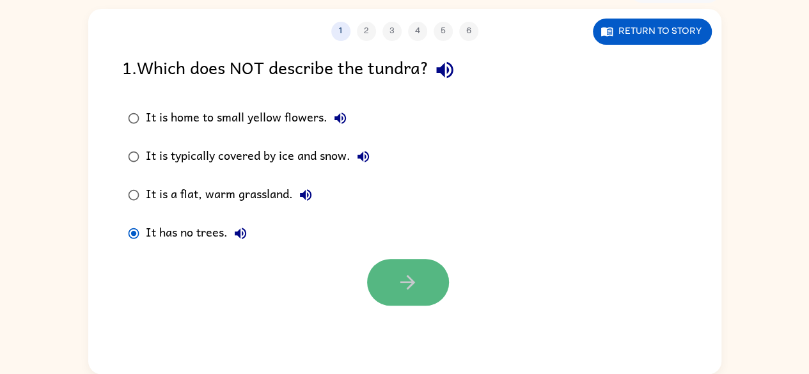
click at [395, 282] on button "button" at bounding box center [408, 282] width 82 height 47
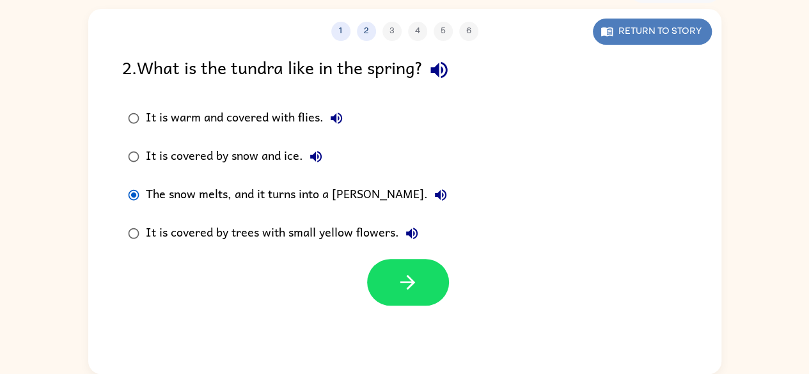
click at [619, 28] on button "Return to story" at bounding box center [652, 32] width 119 height 26
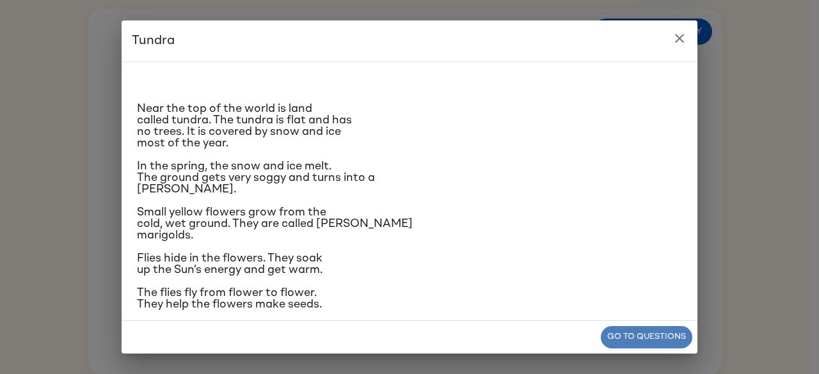
click at [619, 335] on button "Go to questions" at bounding box center [646, 337] width 91 height 22
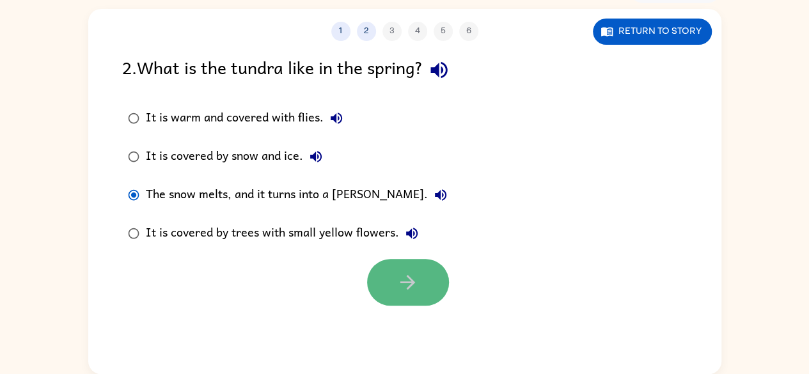
click at [420, 286] on button "button" at bounding box center [408, 282] width 82 height 47
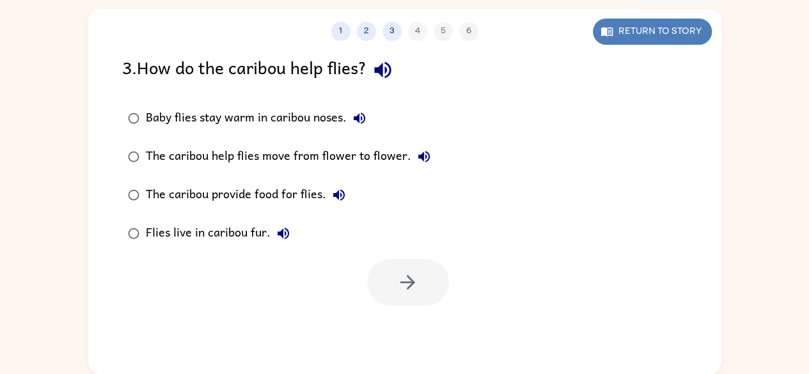
click at [631, 26] on button "Return to story" at bounding box center [652, 32] width 119 height 26
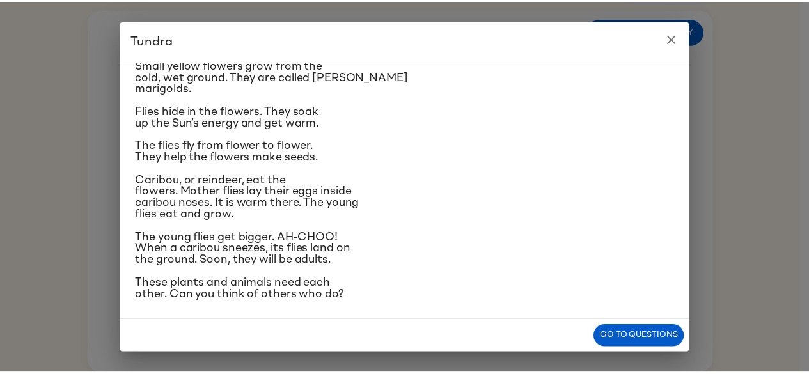
scroll to position [148, 0]
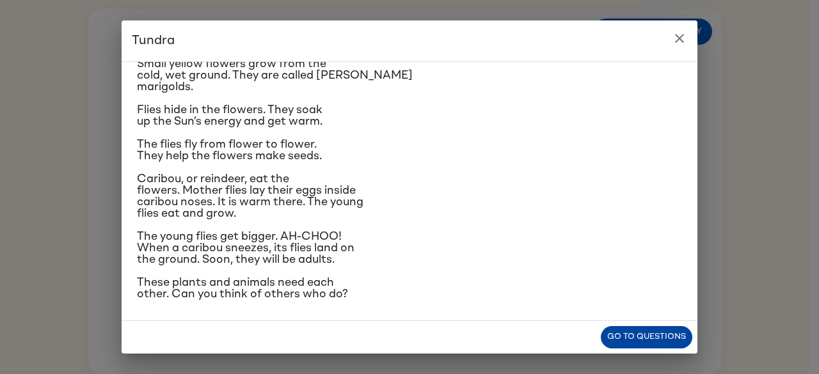
click at [625, 328] on button "Go to questions" at bounding box center [646, 337] width 91 height 22
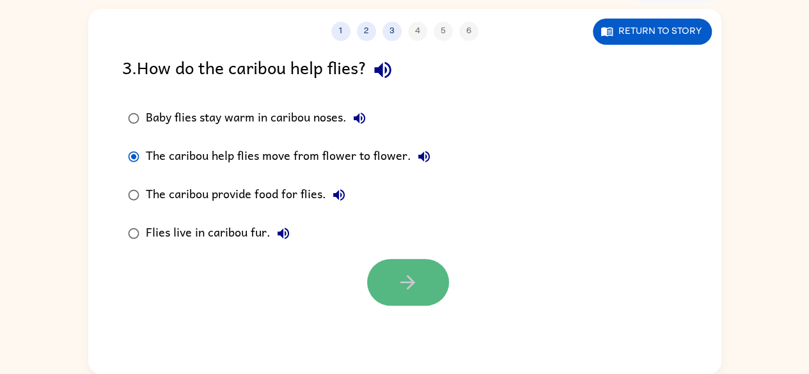
click at [413, 288] on icon "button" at bounding box center [408, 282] width 22 height 22
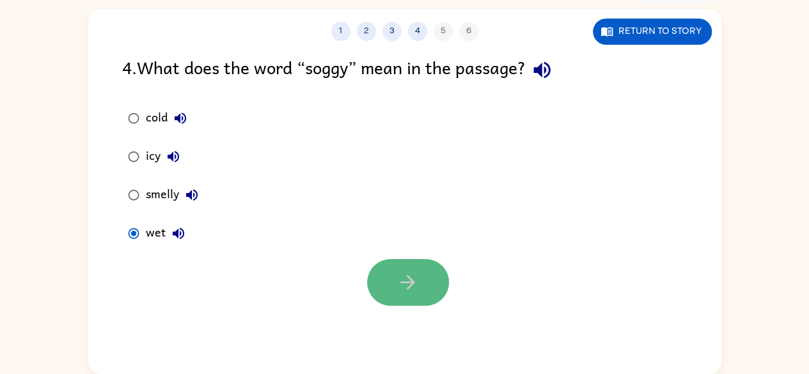
click at [417, 280] on icon "button" at bounding box center [408, 282] width 22 height 22
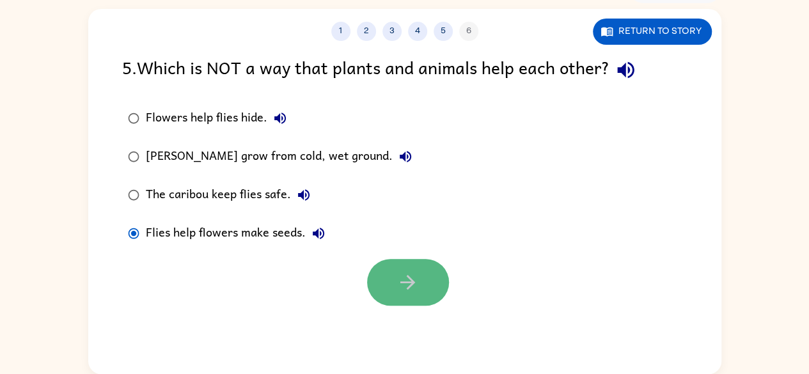
click at [401, 299] on button "button" at bounding box center [408, 282] width 82 height 47
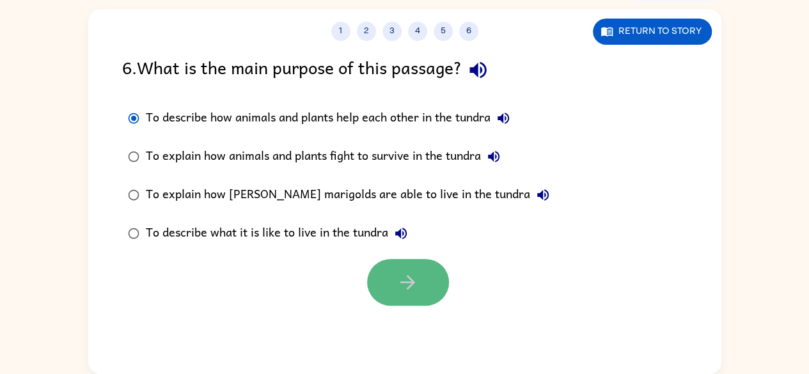
click at [409, 300] on button "button" at bounding box center [408, 282] width 82 height 47
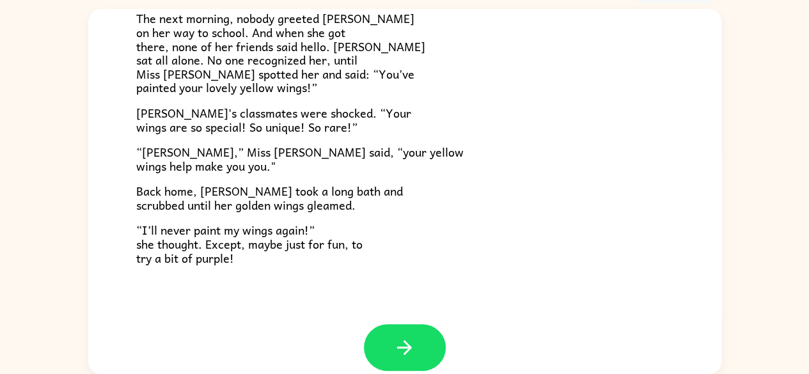
scroll to position [343, 0]
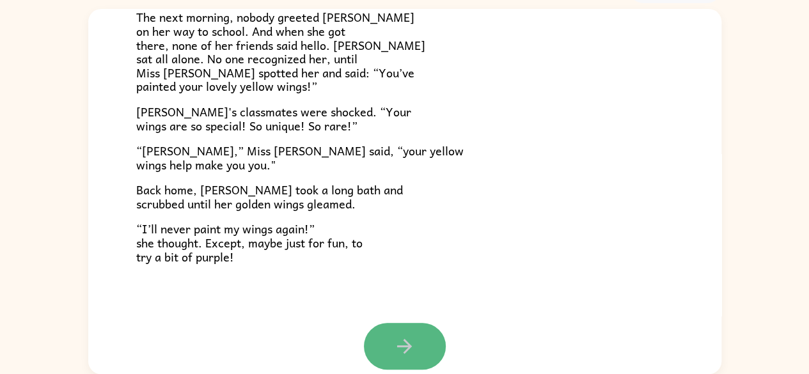
click at [406, 338] on icon "button" at bounding box center [404, 346] width 22 height 22
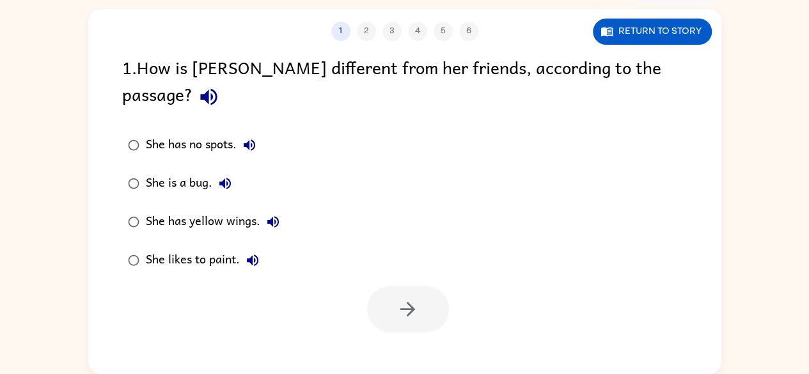
scroll to position [0, 0]
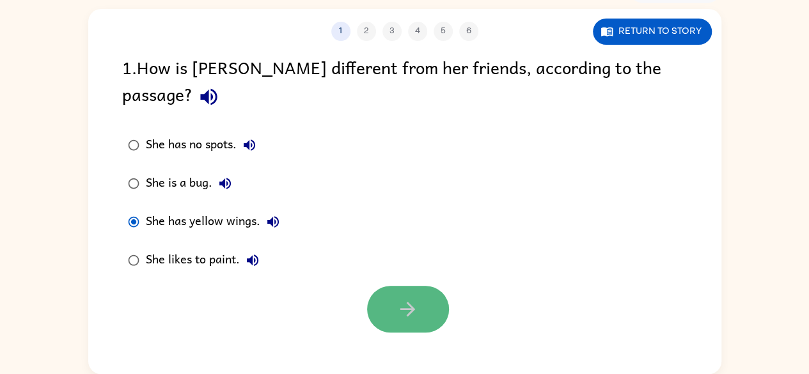
click at [411, 298] on icon "button" at bounding box center [408, 309] width 22 height 22
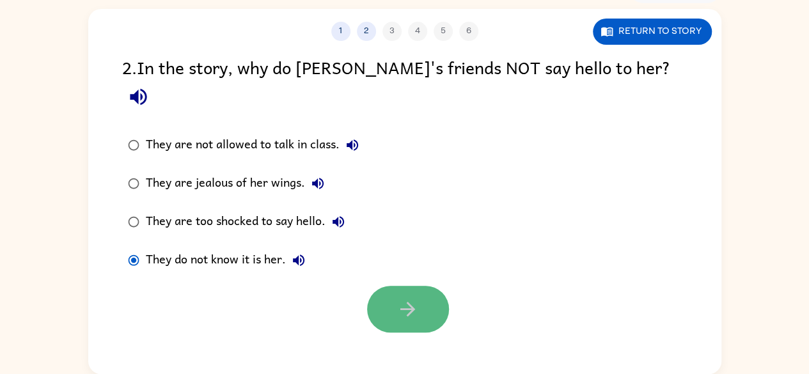
click at [427, 286] on button "button" at bounding box center [408, 309] width 82 height 47
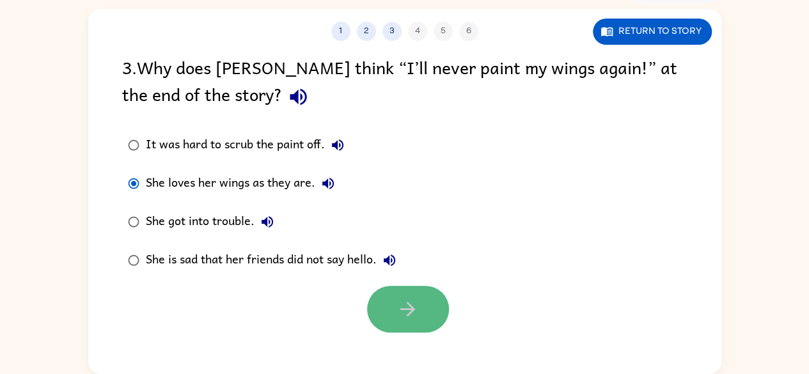
click at [420, 304] on button "button" at bounding box center [408, 309] width 82 height 47
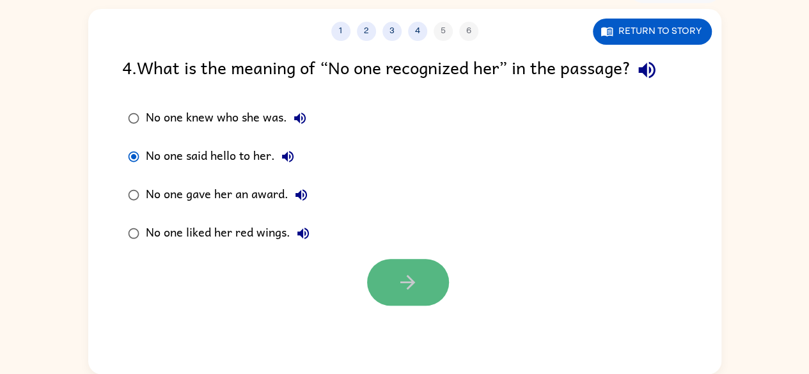
click at [410, 275] on icon "button" at bounding box center [408, 282] width 22 height 22
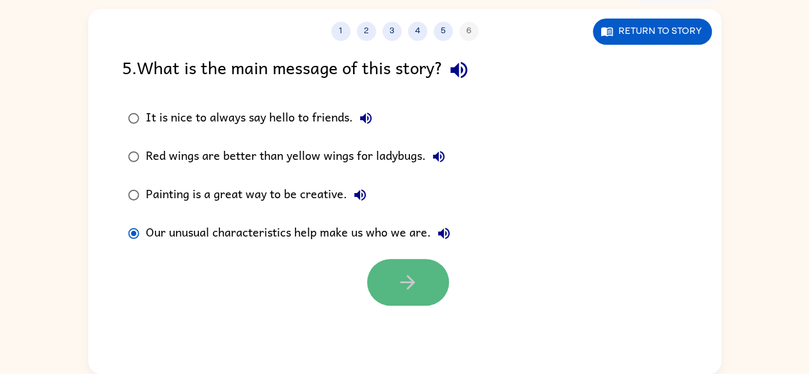
click at [384, 290] on button "button" at bounding box center [408, 282] width 82 height 47
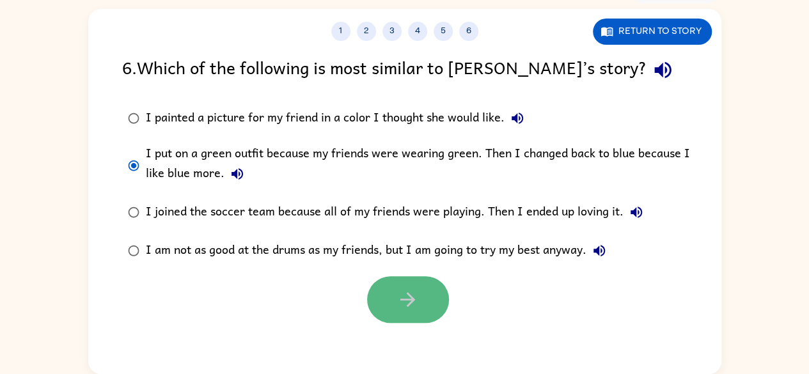
click at [401, 309] on icon "button" at bounding box center [408, 300] width 22 height 22
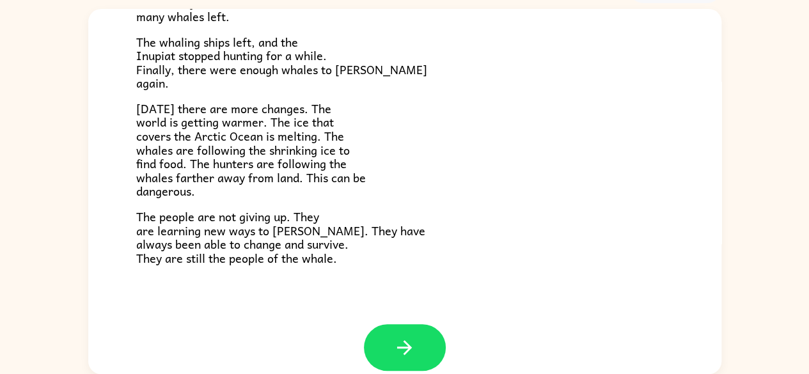
scroll to position [421, 0]
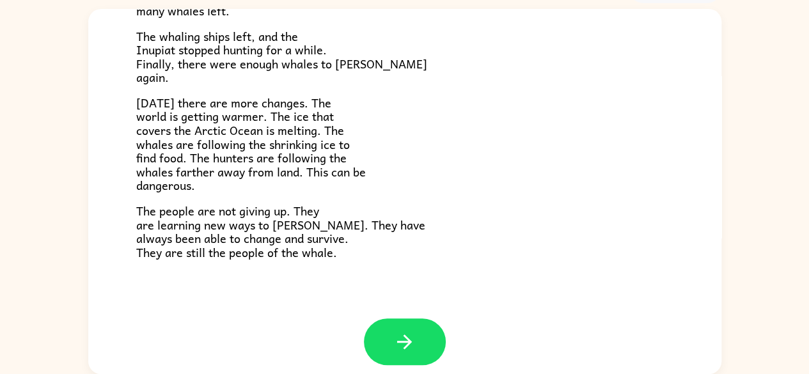
click at [721, 314] on div "The People of the Whale A group of [DEMOGRAPHIC_DATA] lives along the coast of …" at bounding box center [404, 188] width 809 height 371
click at [427, 333] on button "button" at bounding box center [405, 342] width 82 height 47
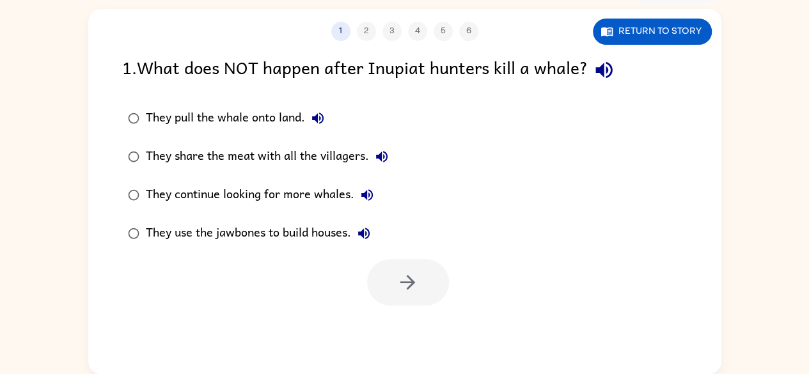
scroll to position [0, 0]
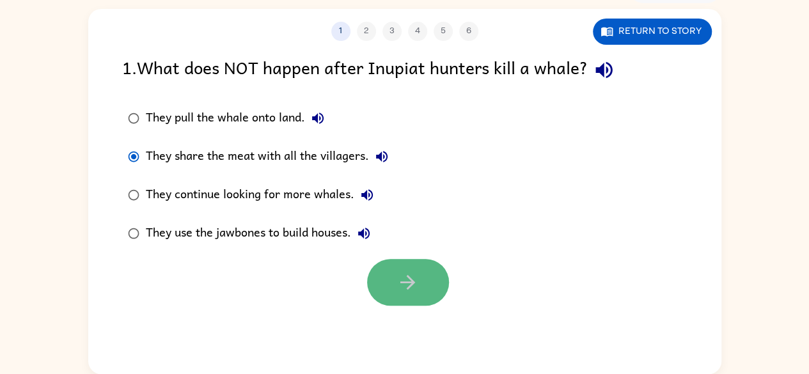
click at [407, 302] on button "button" at bounding box center [408, 282] width 82 height 47
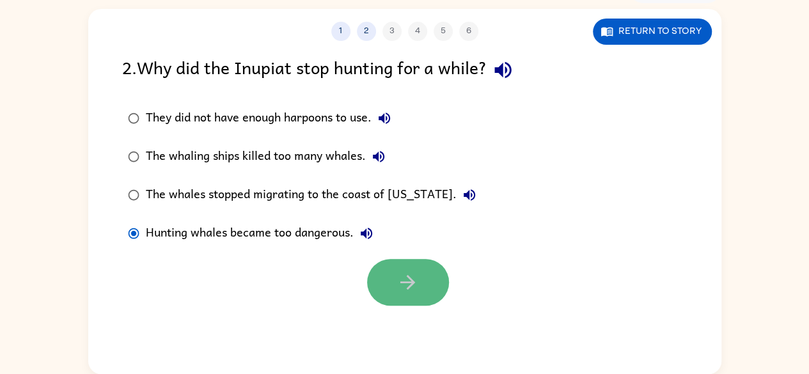
click at [409, 277] on icon "button" at bounding box center [408, 282] width 15 height 15
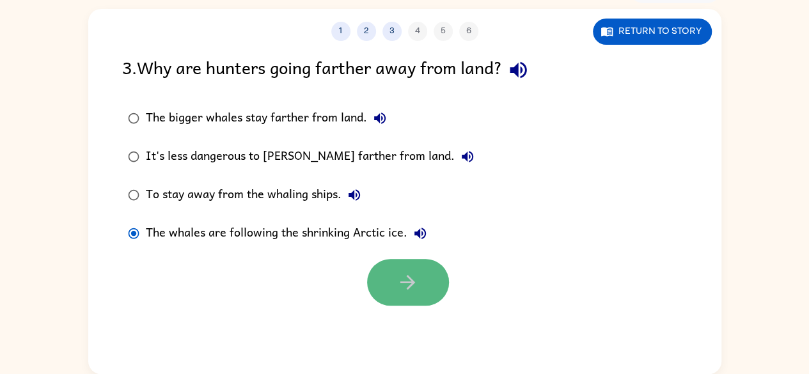
click at [416, 262] on button "button" at bounding box center [408, 282] width 82 height 47
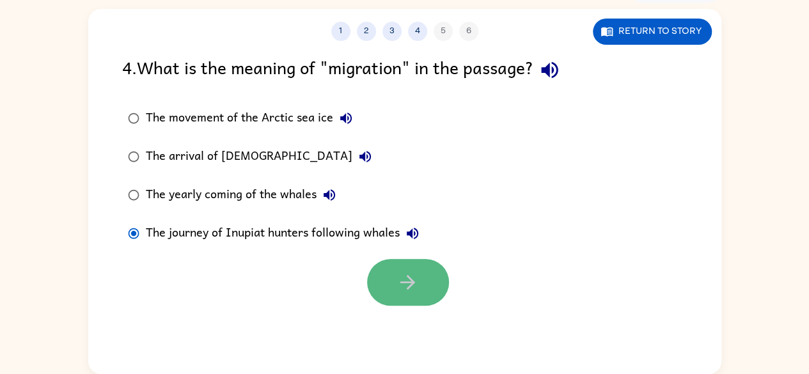
click at [408, 272] on icon "button" at bounding box center [408, 282] width 22 height 22
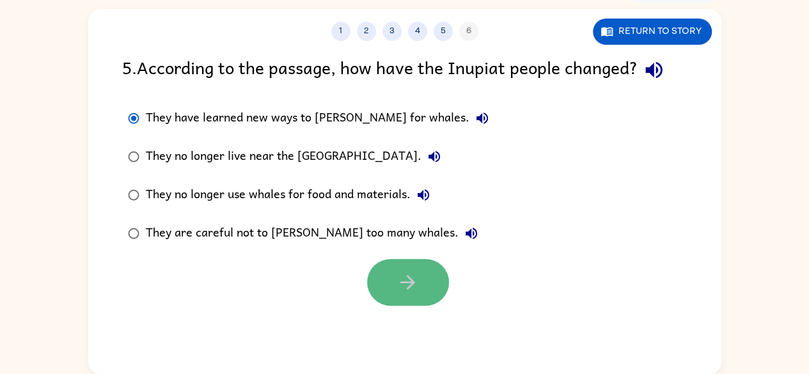
click at [420, 287] on button "button" at bounding box center [408, 282] width 82 height 47
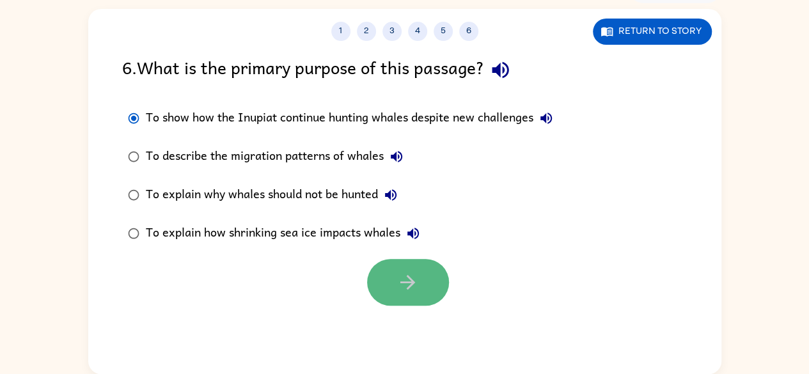
click at [431, 274] on button "button" at bounding box center [408, 282] width 82 height 47
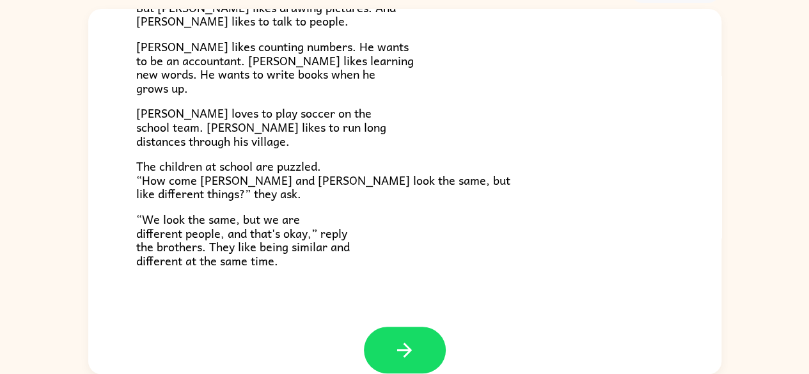
scroll to position [276, 0]
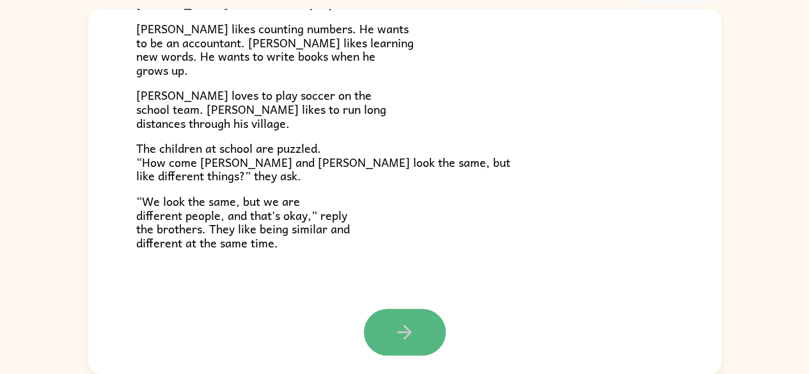
click at [429, 324] on button "button" at bounding box center [405, 332] width 82 height 47
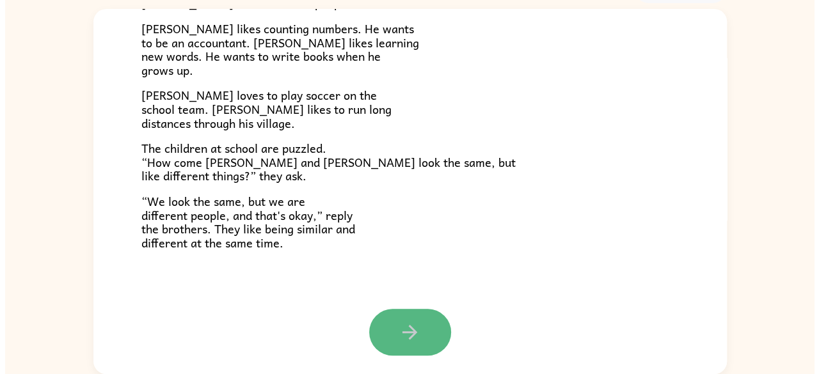
scroll to position [0, 0]
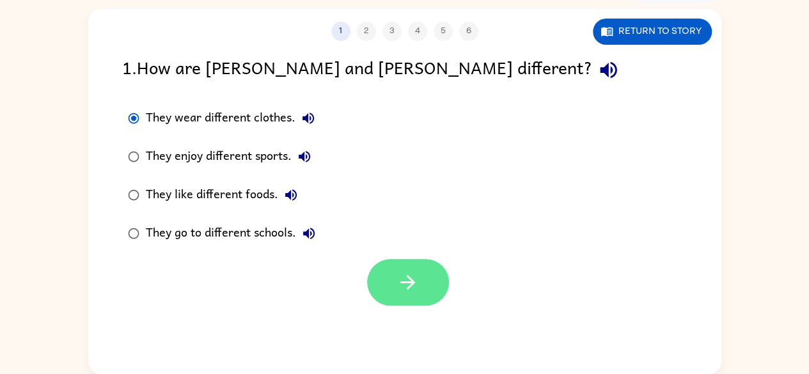
click at [407, 303] on button "button" at bounding box center [408, 282] width 82 height 47
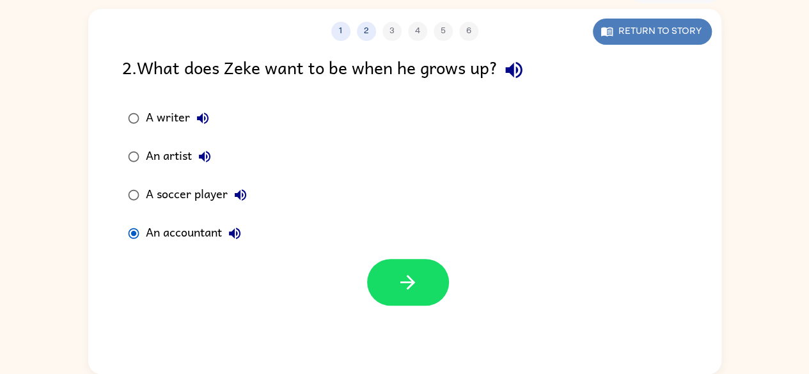
click at [630, 31] on button "Return to story" at bounding box center [652, 32] width 119 height 26
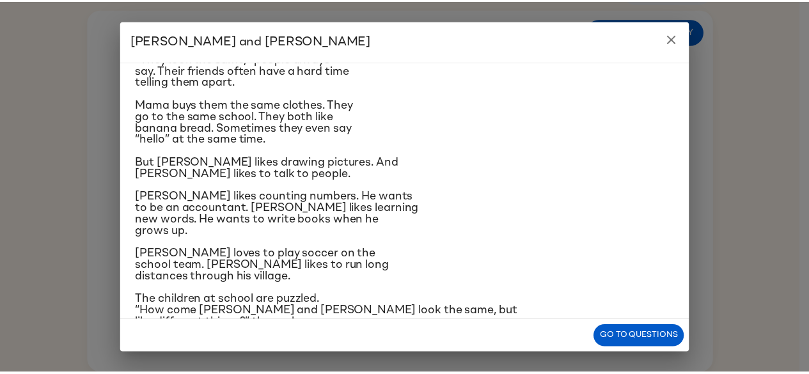
scroll to position [77, 0]
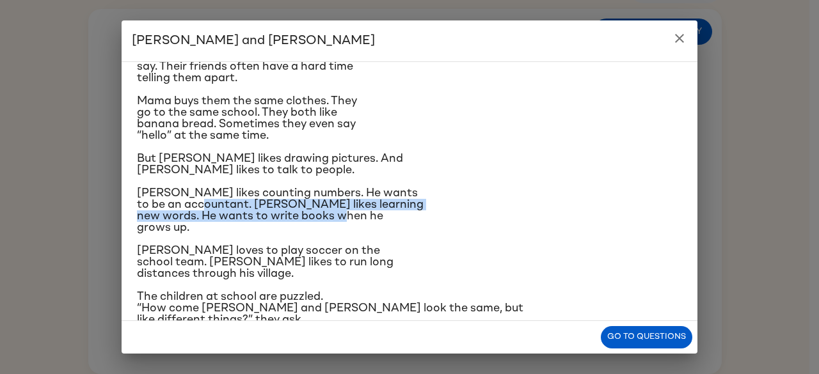
drag, startPoint x: 255, startPoint y: 203, endPoint x: 256, endPoint y: 226, distance: 22.4
click at [256, 226] on p "[PERSON_NAME] likes counting numbers. He wants to be an accountant. [PERSON_NAM…" at bounding box center [409, 210] width 545 height 46
click at [626, 337] on button "Go to questions" at bounding box center [646, 337] width 91 height 22
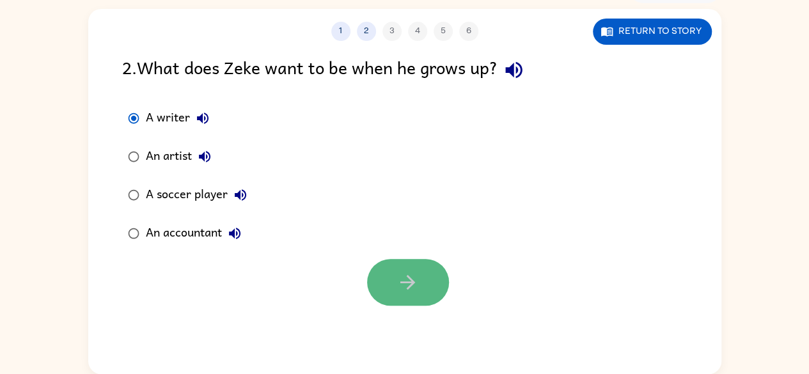
click at [399, 290] on icon "button" at bounding box center [408, 282] width 22 height 22
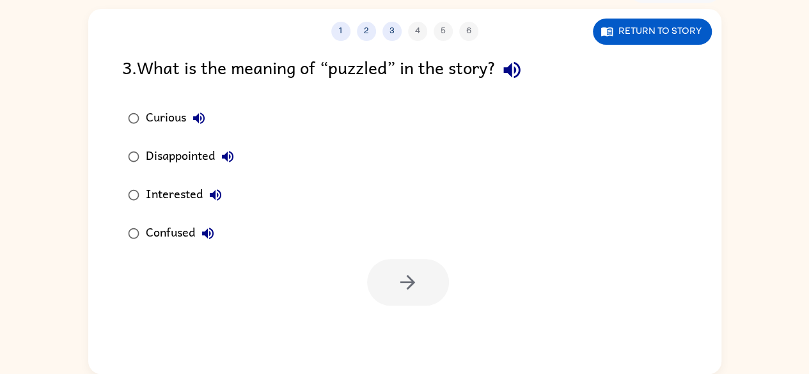
click at [399, 290] on div at bounding box center [408, 282] width 82 height 47
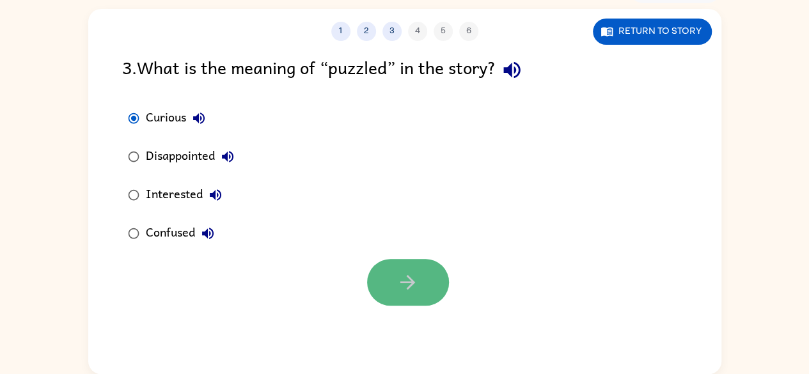
click at [412, 291] on icon "button" at bounding box center [408, 282] width 22 height 22
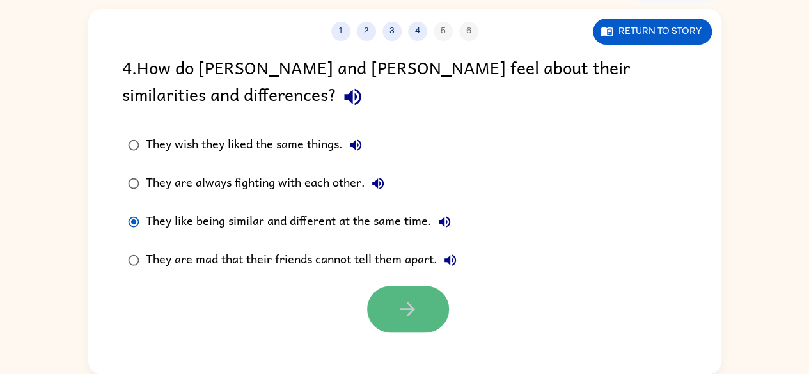
click at [412, 309] on icon "button" at bounding box center [408, 309] width 15 height 15
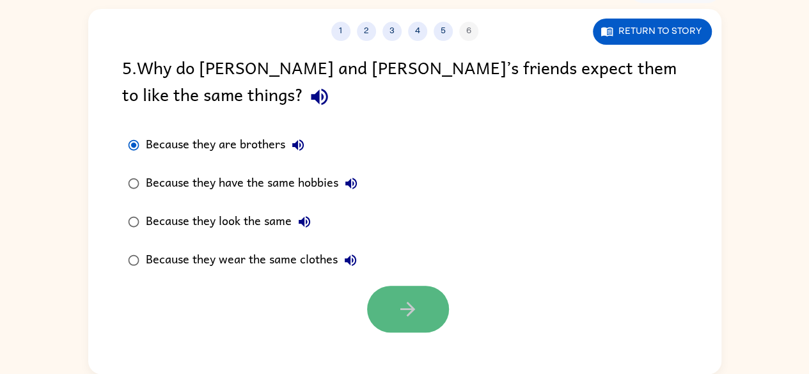
click at [391, 313] on button "button" at bounding box center [408, 309] width 82 height 47
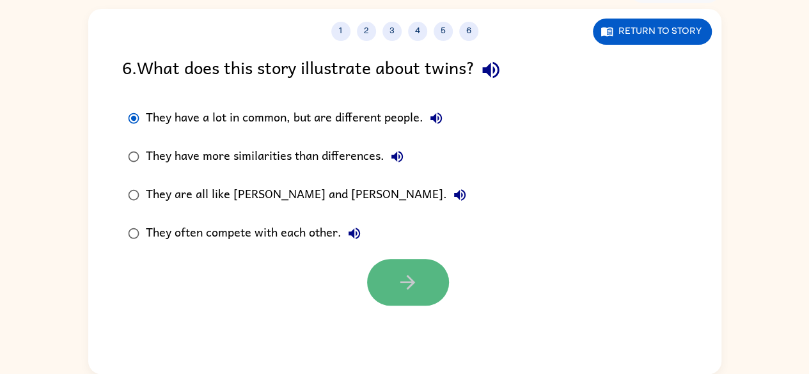
click at [422, 281] on button "button" at bounding box center [408, 282] width 82 height 47
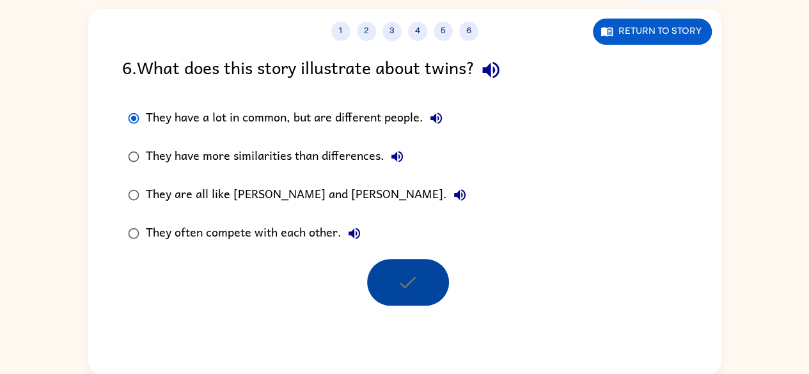
scroll to position [52, 0]
